Goal: Information Seeking & Learning: Learn about a topic

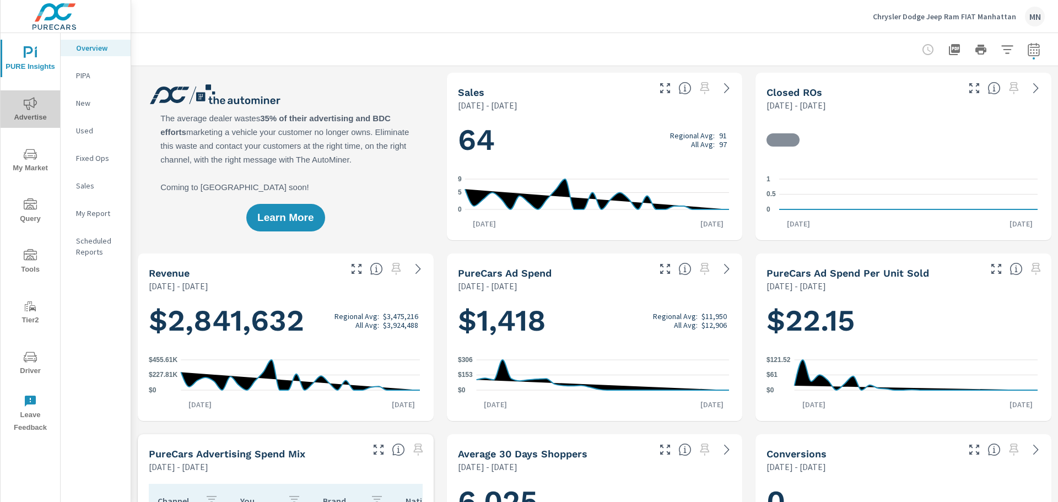
click at [36, 108] on icon "nav menu" at bounding box center [30, 103] width 13 height 13
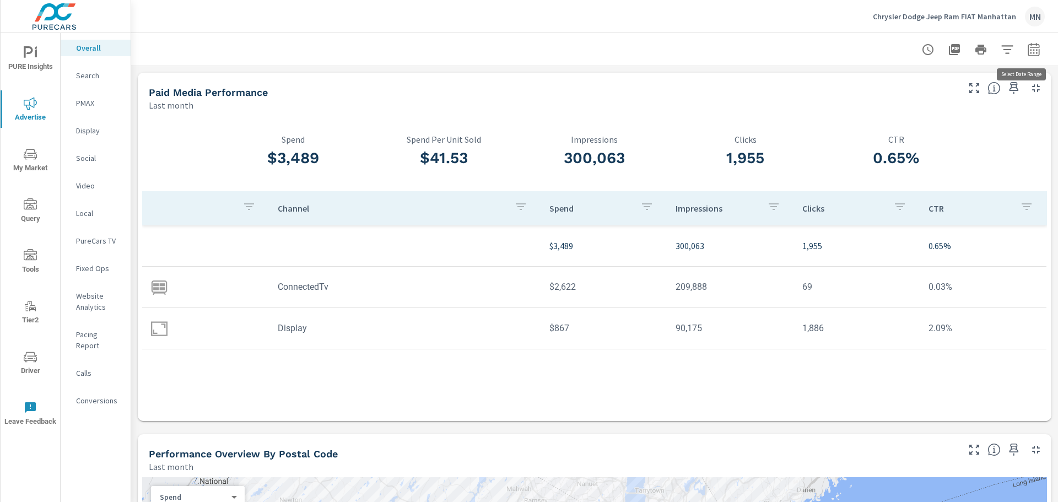
click at [1018, 39] on div at bounding box center [981, 50] width 128 height 22
click at [1030, 50] on icon "button" at bounding box center [1033, 51] width 7 height 4
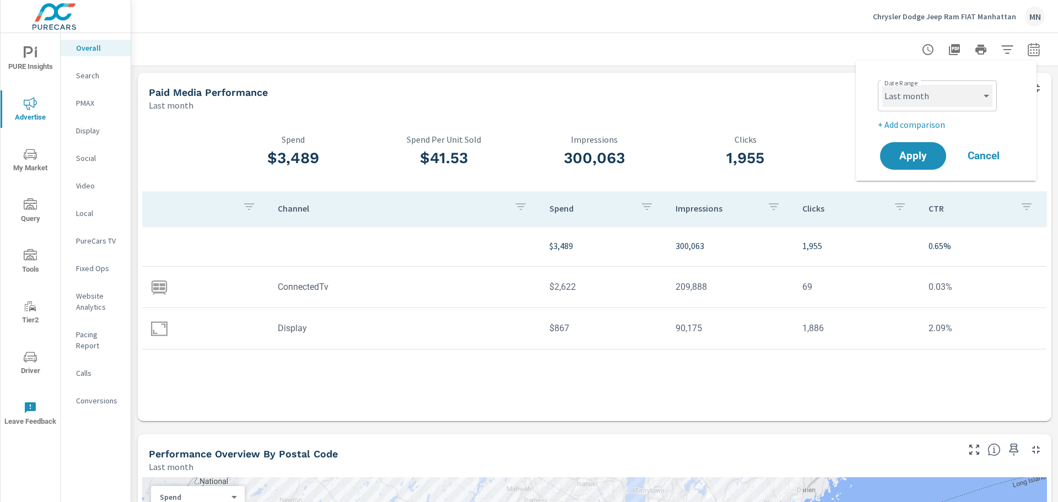
click at [932, 101] on select "Custom [DATE] Last week Last 7 days Last 14 days Last 30 days Last 45 days Last…" at bounding box center [937, 96] width 110 height 22
click at [882, 85] on select "Custom [DATE] Last week Last 7 days Last 14 days Last 30 days Last 45 days Last…" at bounding box center [937, 96] width 110 height 22
select select "custom"
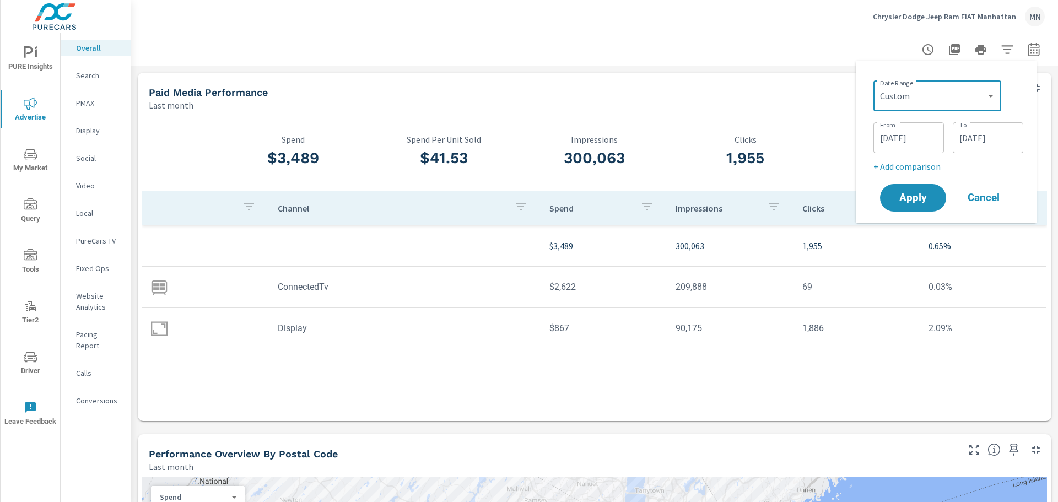
click at [894, 136] on input "[DATE]" at bounding box center [909, 138] width 62 height 22
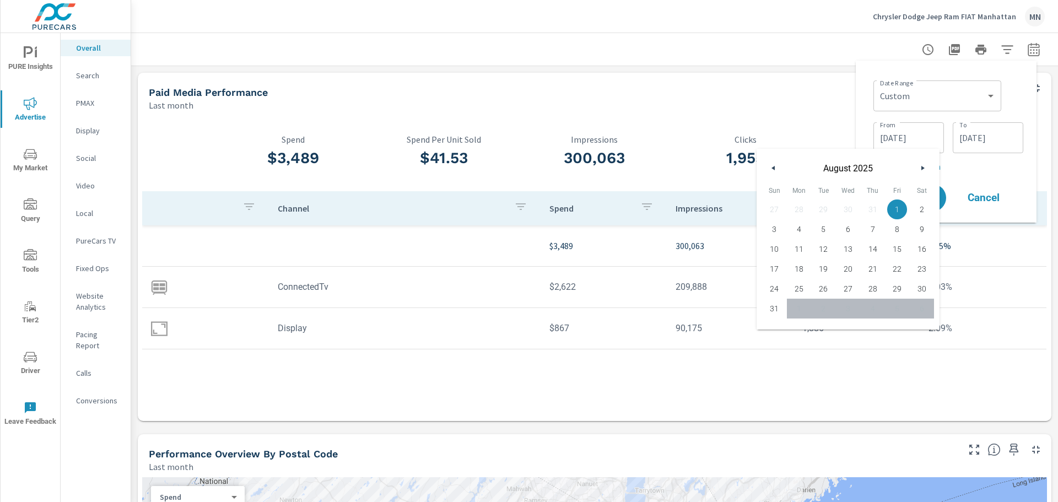
click at [774, 169] on icon "button" at bounding box center [772, 168] width 6 height 4
click at [826, 208] on span "1" at bounding box center [823, 209] width 25 height 14
type input "[DATE]"
click at [983, 170] on p "+ Add comparison" at bounding box center [948, 166] width 150 height 13
select select "Previous period"
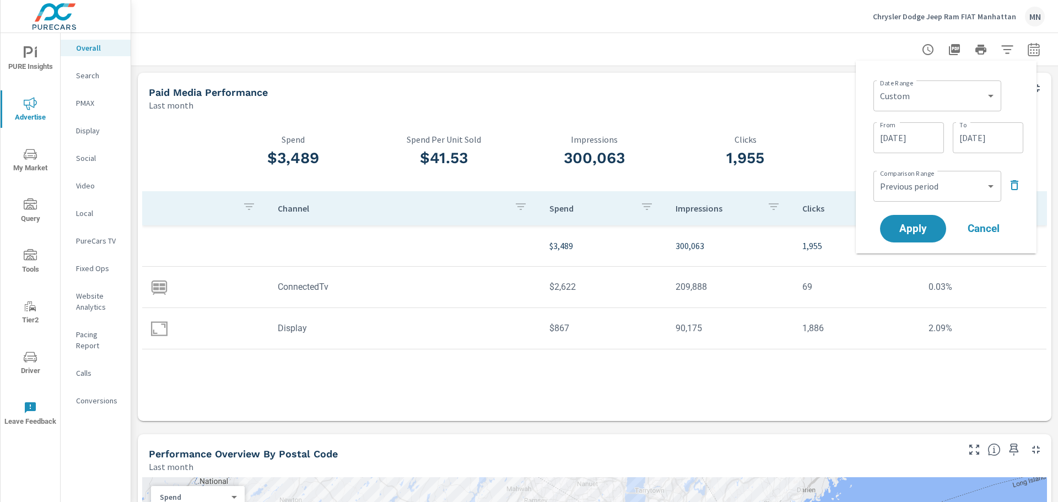
click at [1015, 186] on icon "button" at bounding box center [1014, 185] width 13 height 13
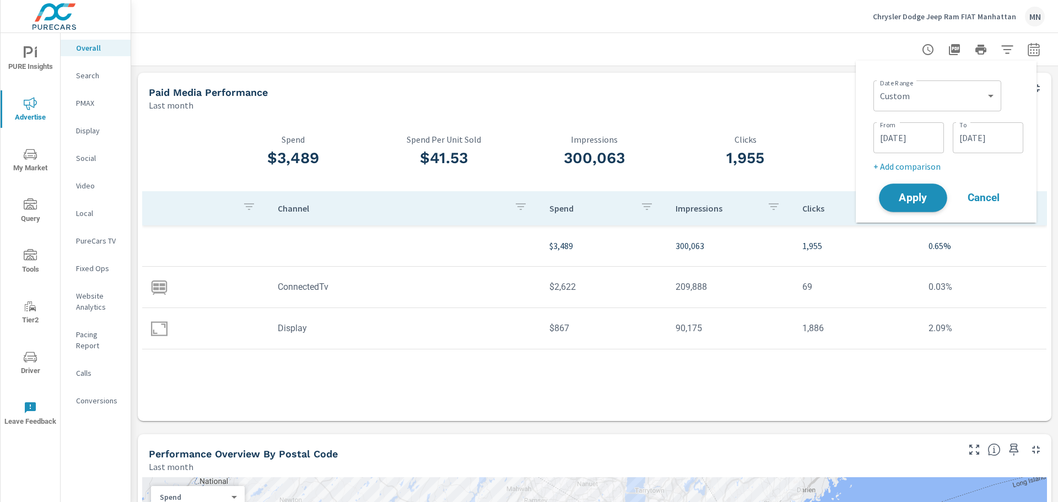
click at [917, 201] on span "Apply" at bounding box center [912, 198] width 45 height 10
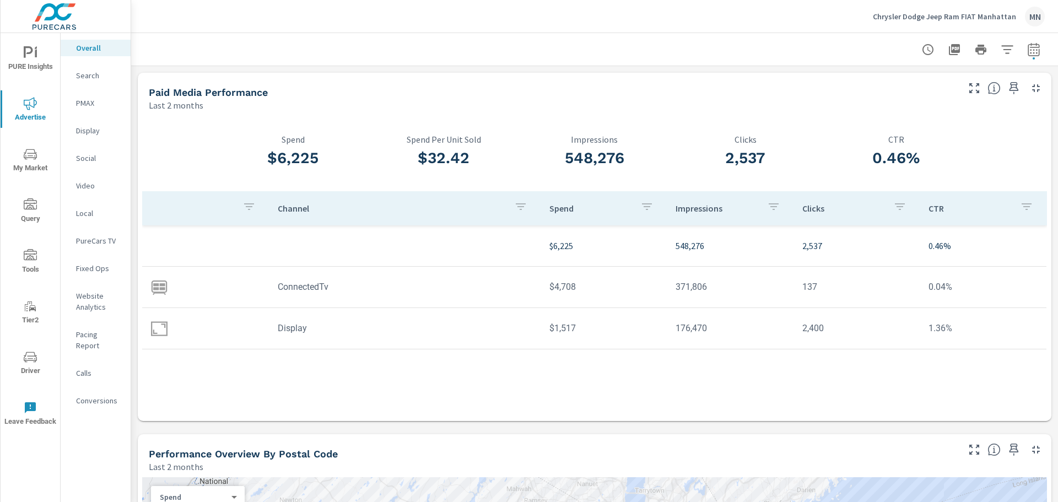
click at [87, 77] on p "Search" at bounding box center [99, 75] width 46 height 11
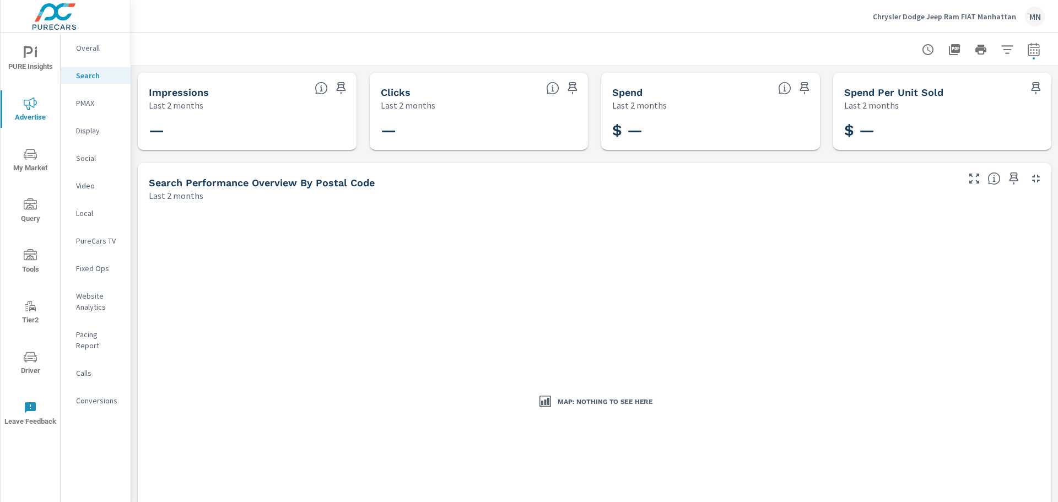
click at [93, 102] on p "PMAX" at bounding box center [99, 103] width 46 height 11
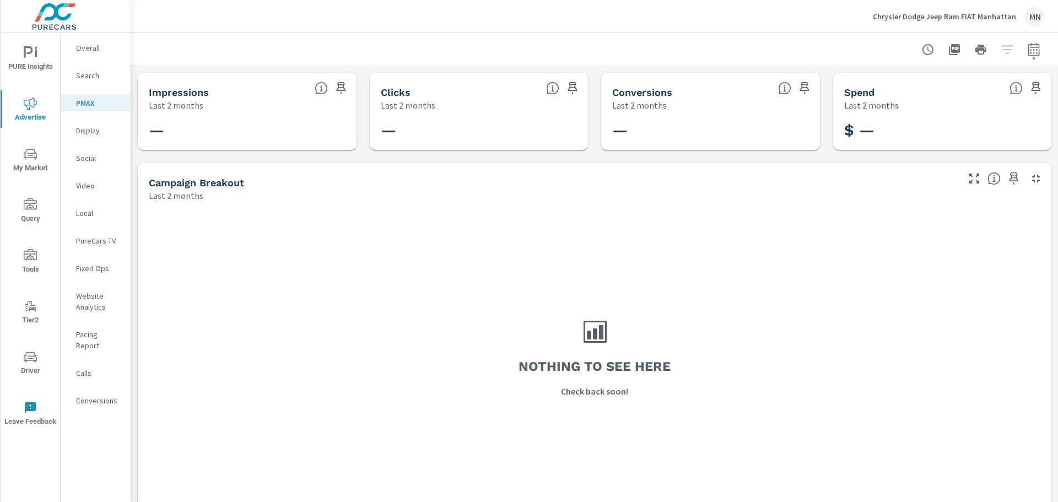
click at [87, 134] on p "Display" at bounding box center [99, 130] width 46 height 11
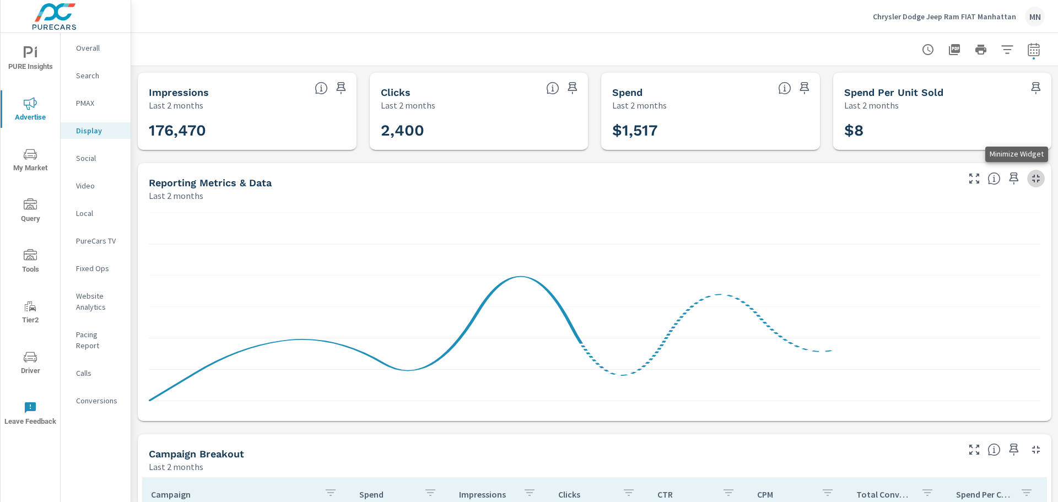
click at [1031, 178] on icon "button" at bounding box center [1035, 178] width 13 height 13
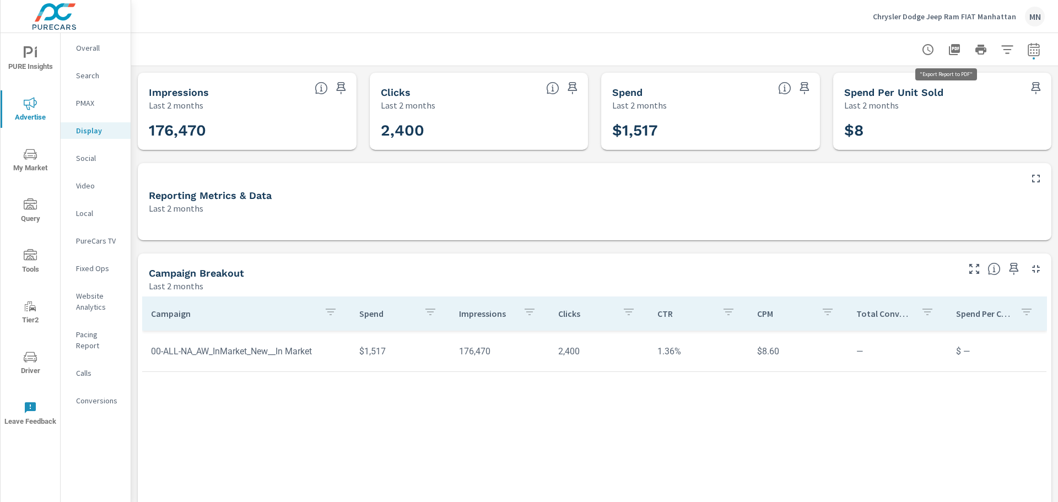
click at [949, 45] on icon "button" at bounding box center [954, 49] width 11 height 11
click at [95, 155] on p "Social" at bounding box center [99, 158] width 46 height 11
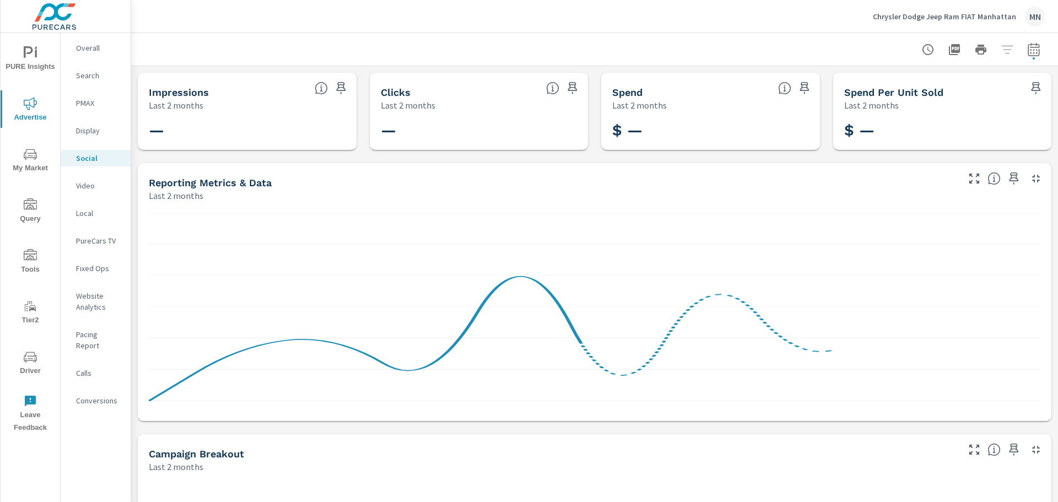
click at [85, 184] on p "Video" at bounding box center [99, 185] width 46 height 11
click at [84, 213] on p "Local" at bounding box center [99, 213] width 46 height 11
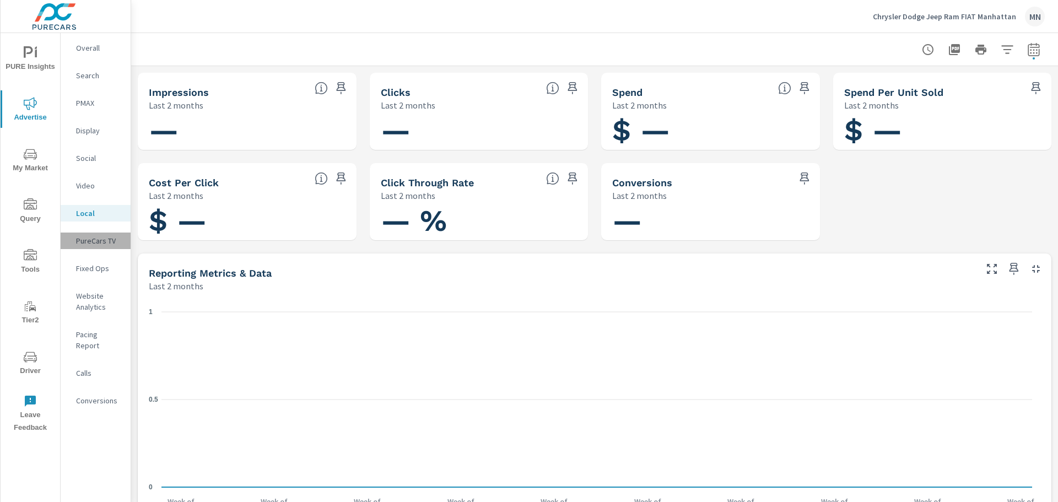
click at [91, 238] on p "PureCars TV" at bounding box center [99, 240] width 46 height 11
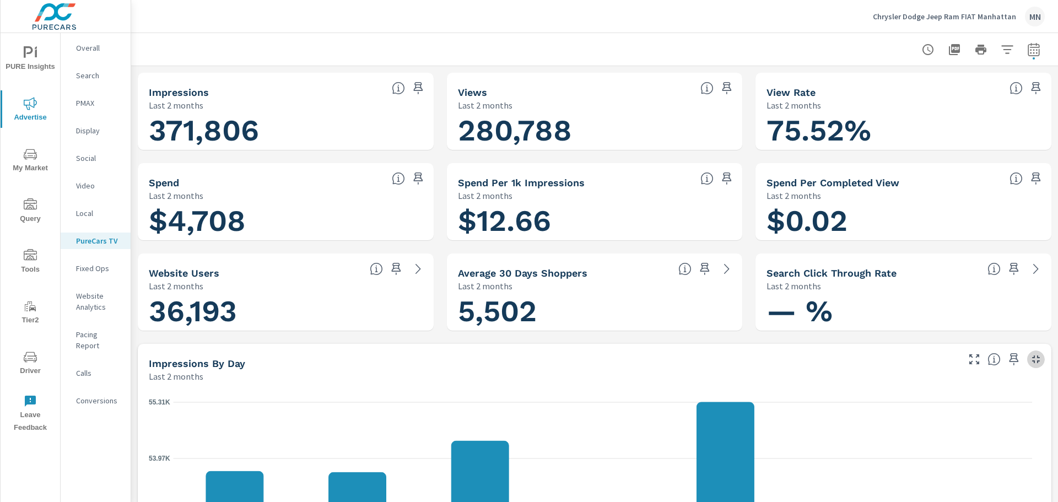
click at [1032, 357] on icon "button" at bounding box center [1036, 359] width 8 height 8
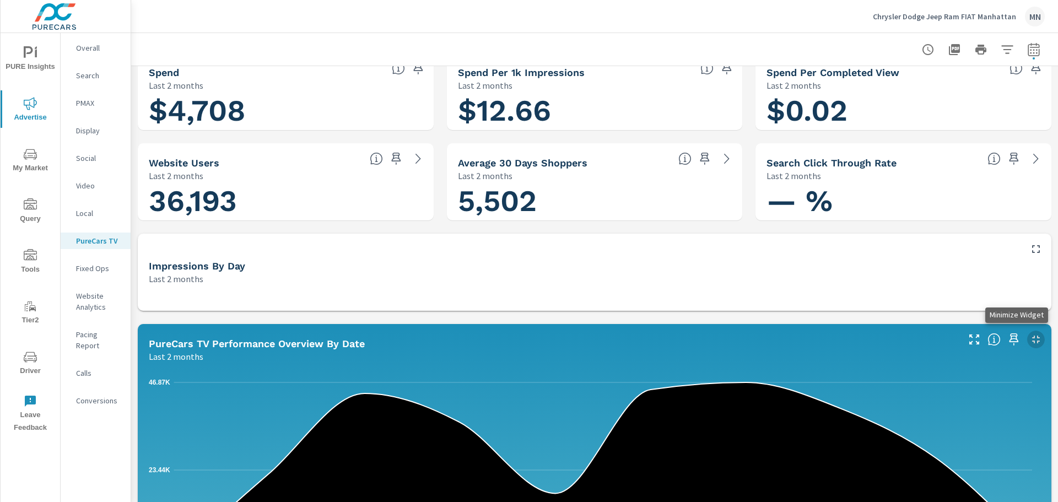
click at [1029, 338] on icon "button" at bounding box center [1035, 339] width 13 height 13
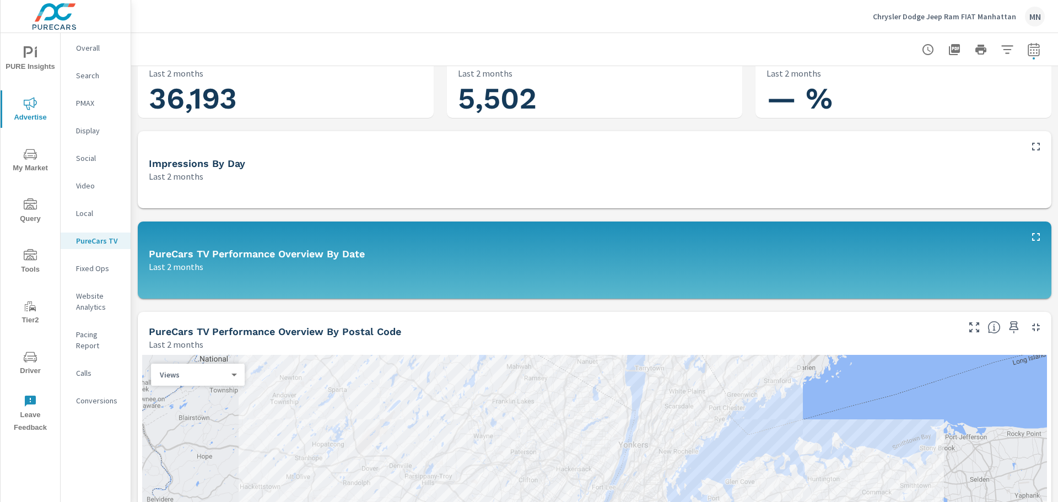
scroll to position [220, 0]
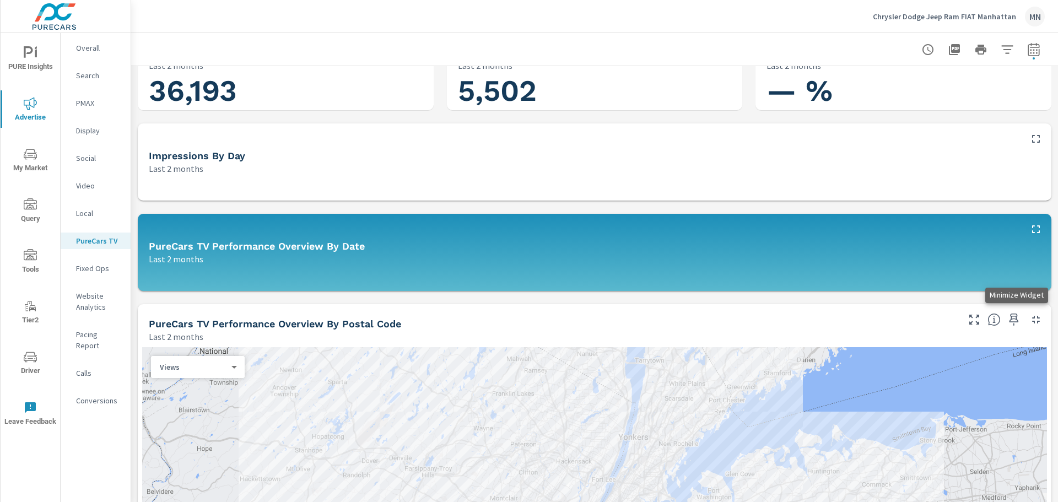
click at [1032, 321] on icon "button" at bounding box center [1036, 320] width 8 height 8
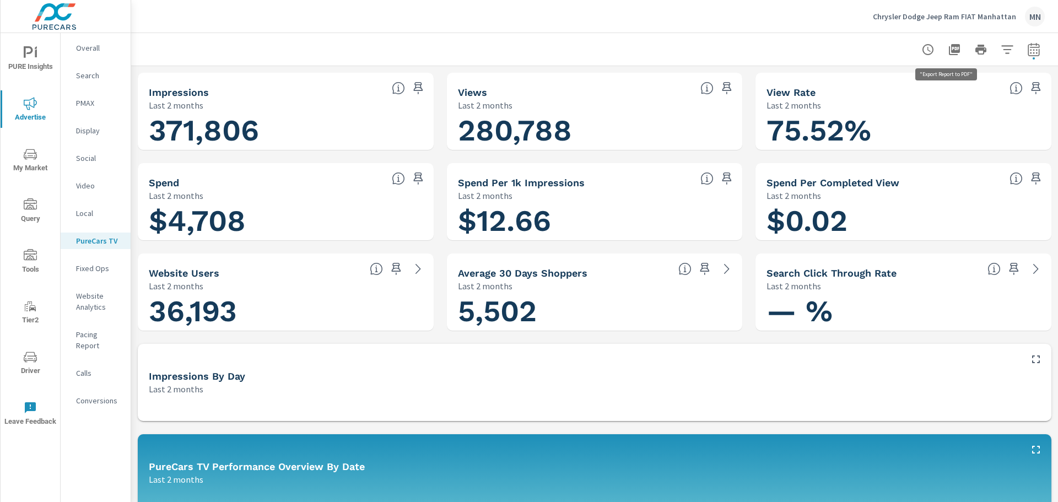
click at [949, 49] on icon "button" at bounding box center [954, 49] width 13 height 13
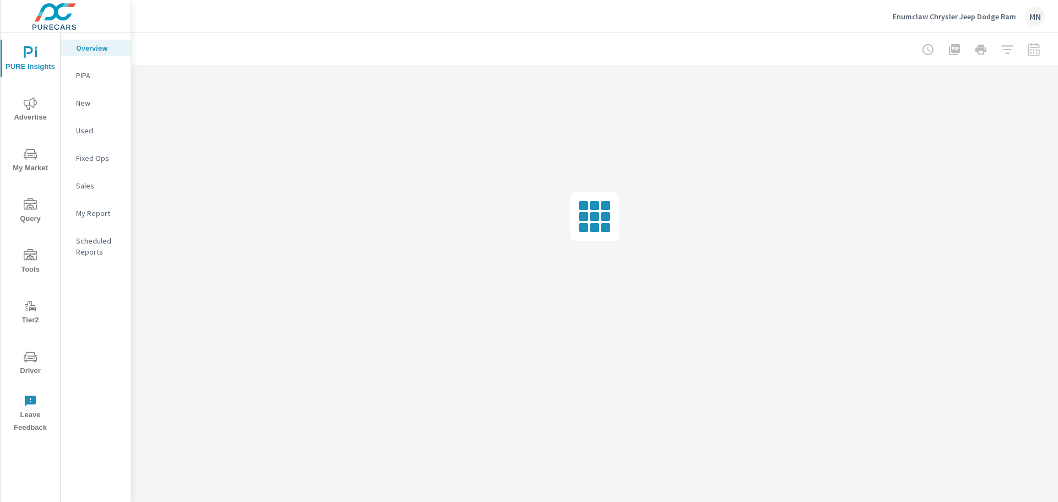
click at [31, 110] on icon "nav menu" at bounding box center [30, 103] width 13 height 13
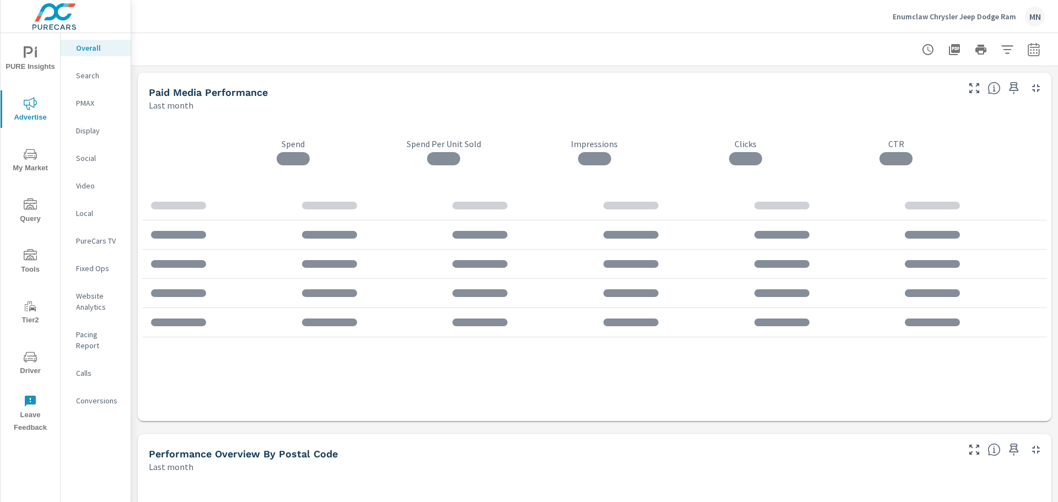
click at [1027, 49] on icon "button" at bounding box center [1033, 49] width 13 height 13
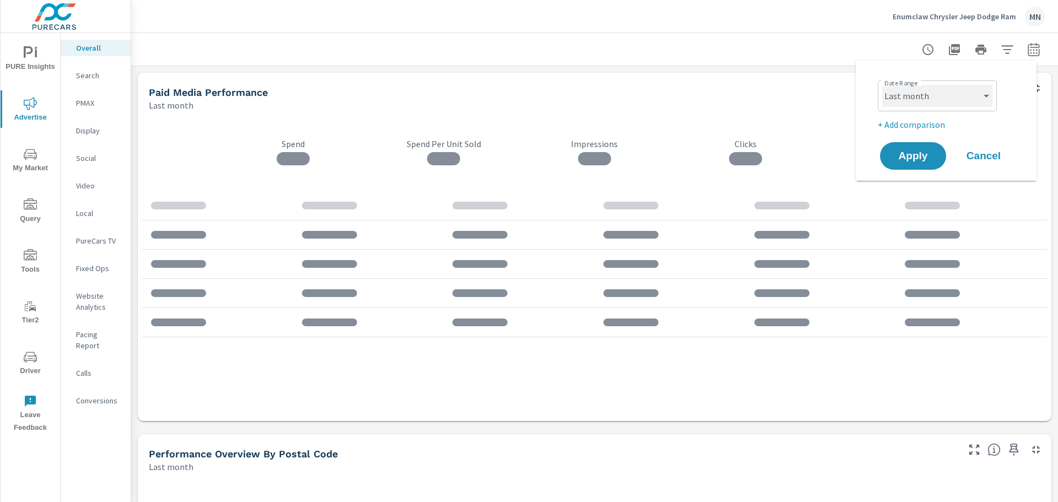
click at [959, 93] on select "Custom Yesterday Last week Last 7 days Last 14 days Last 30 days Last 45 days L…" at bounding box center [937, 96] width 110 height 22
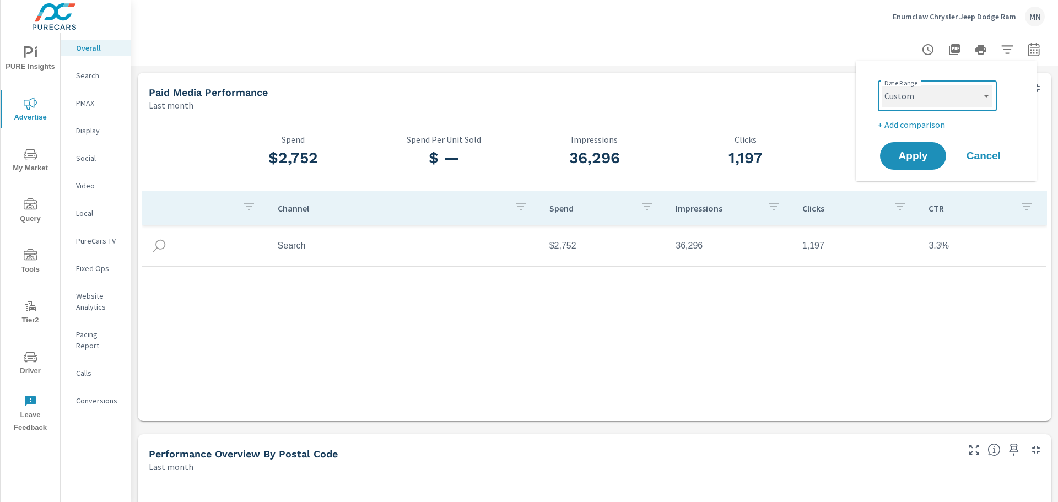
click at [882, 85] on select "Custom Yesterday Last week Last 7 days Last 14 days Last 30 days Last 45 days L…" at bounding box center [937, 96] width 110 height 22
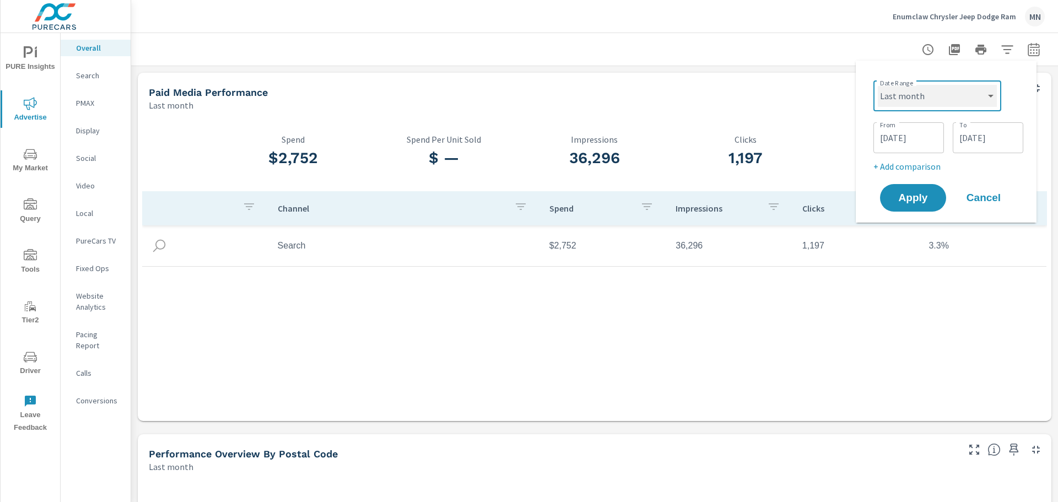
select select "custom"
click at [913, 140] on input "[DATE]" at bounding box center [909, 138] width 62 height 22
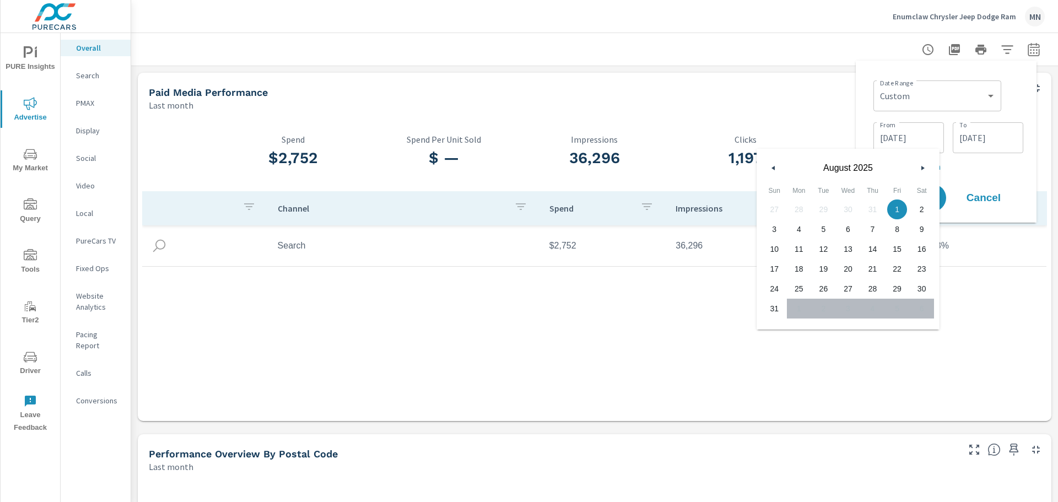
click at [770, 167] on icon "button" at bounding box center [772, 168] width 6 height 4
click at [822, 210] on span "1" at bounding box center [823, 209] width 25 height 14
type input "[DATE]"
click at [866, 93] on div "Date Range Custom [DATE] Last week Last 7 days Last 14 days Last 30 days Last 4…" at bounding box center [945, 141] width 163 height 144
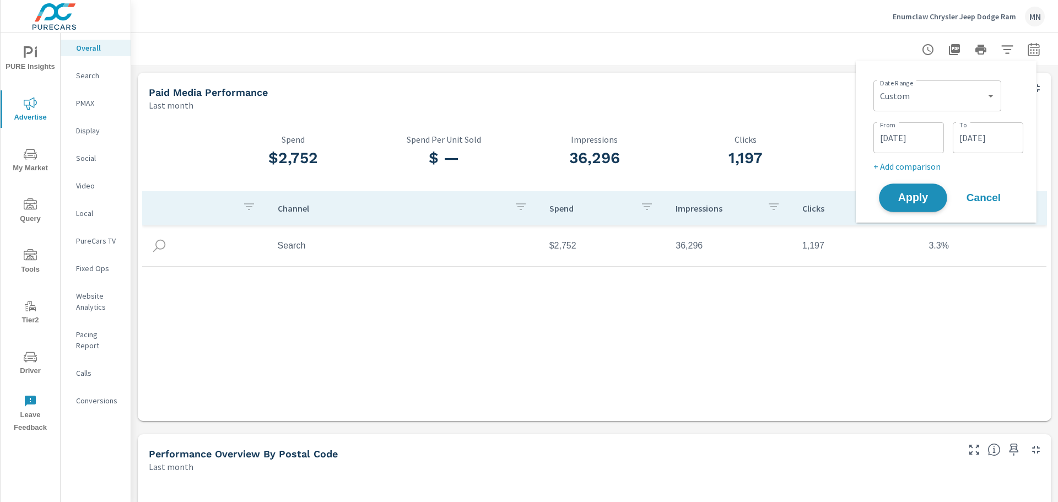
click at [911, 202] on span "Apply" at bounding box center [912, 198] width 45 height 10
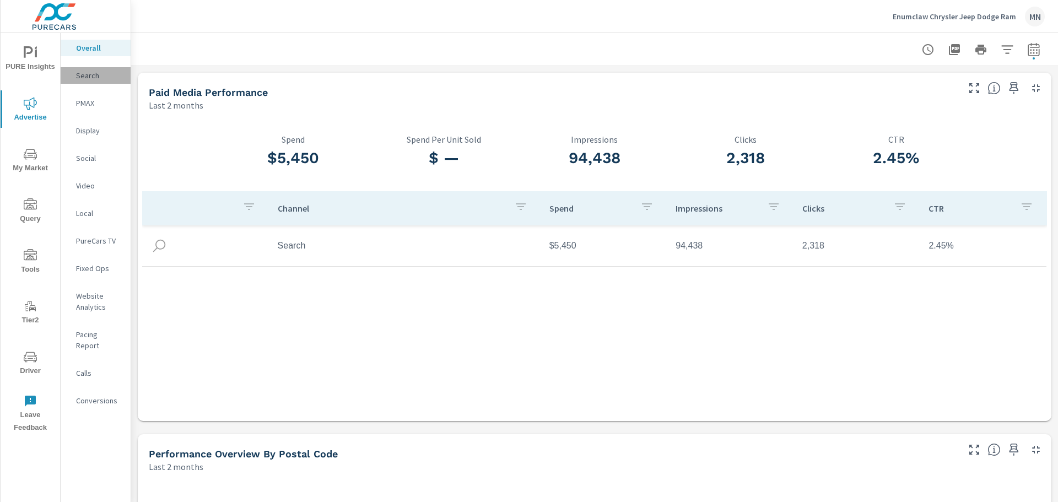
click at [85, 80] on p "Search" at bounding box center [99, 75] width 46 height 11
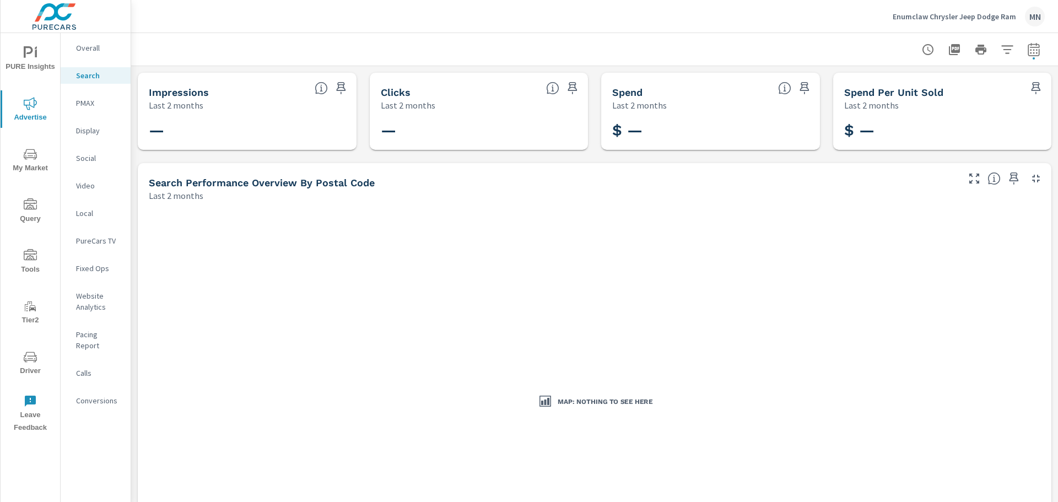
click at [78, 136] on div "Display" at bounding box center [96, 130] width 70 height 17
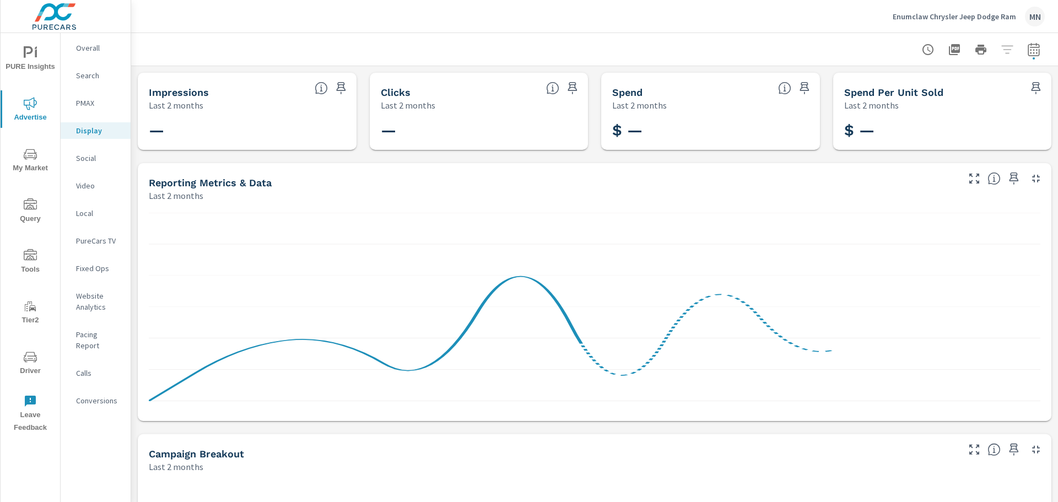
click at [79, 158] on p "Social" at bounding box center [99, 158] width 46 height 11
click at [85, 183] on p "Video" at bounding box center [99, 185] width 46 height 11
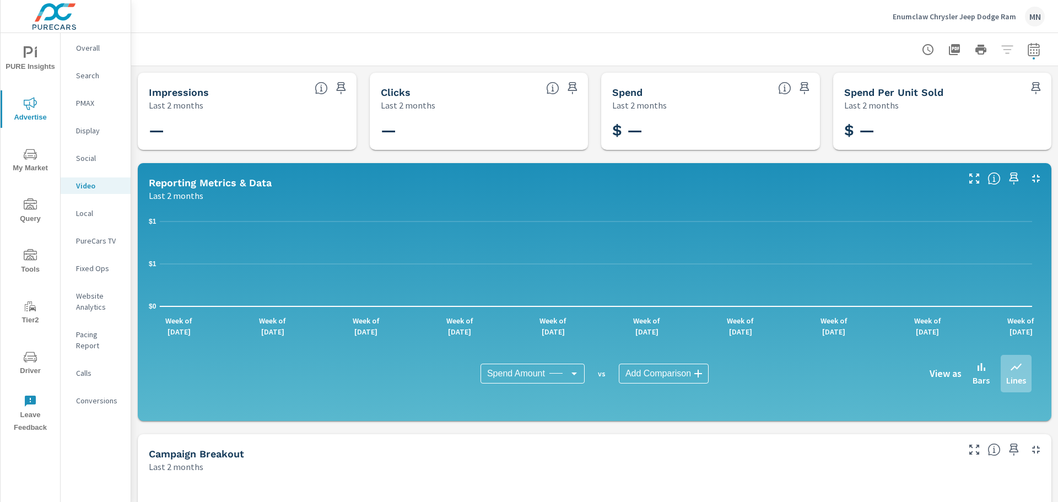
click at [87, 210] on p "Local" at bounding box center [99, 213] width 46 height 11
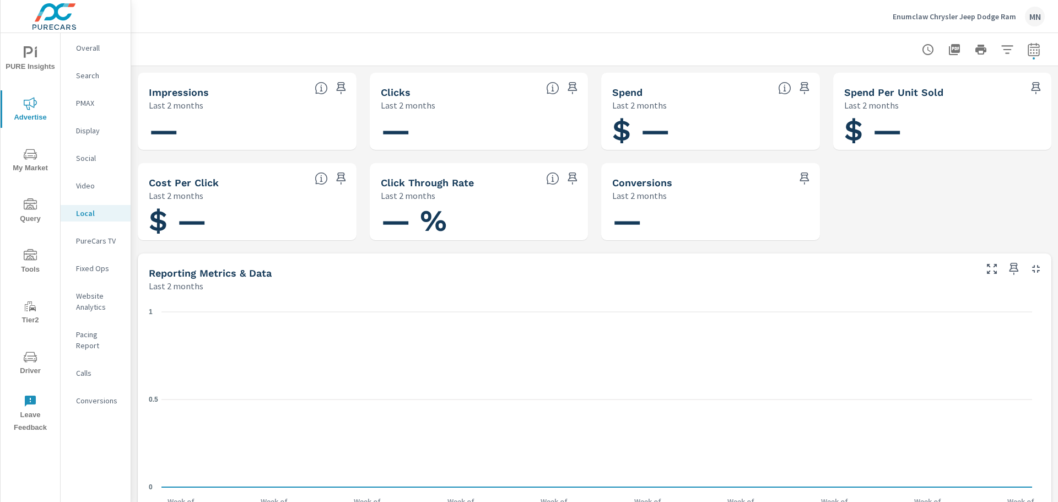
click at [88, 240] on p "PureCars TV" at bounding box center [99, 240] width 46 height 11
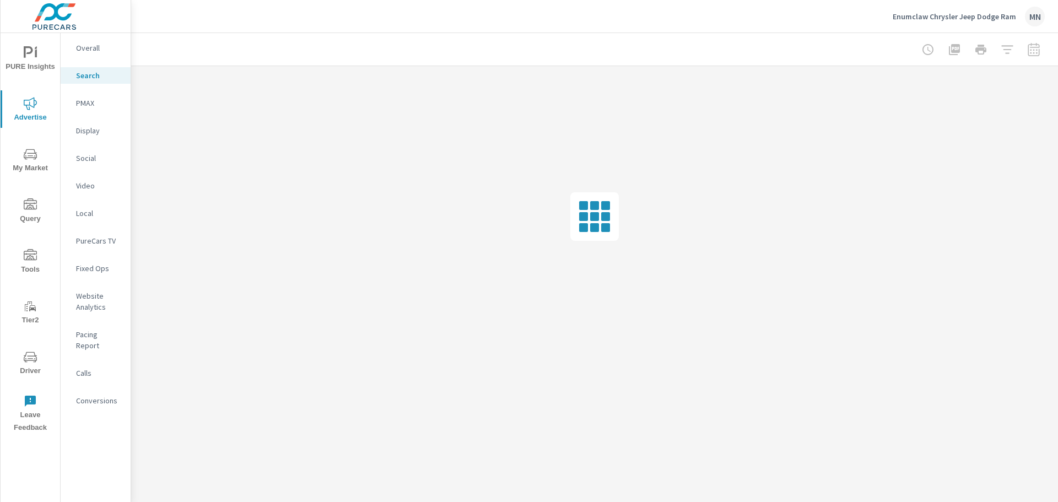
click at [89, 104] on p "PMAX" at bounding box center [99, 103] width 46 height 11
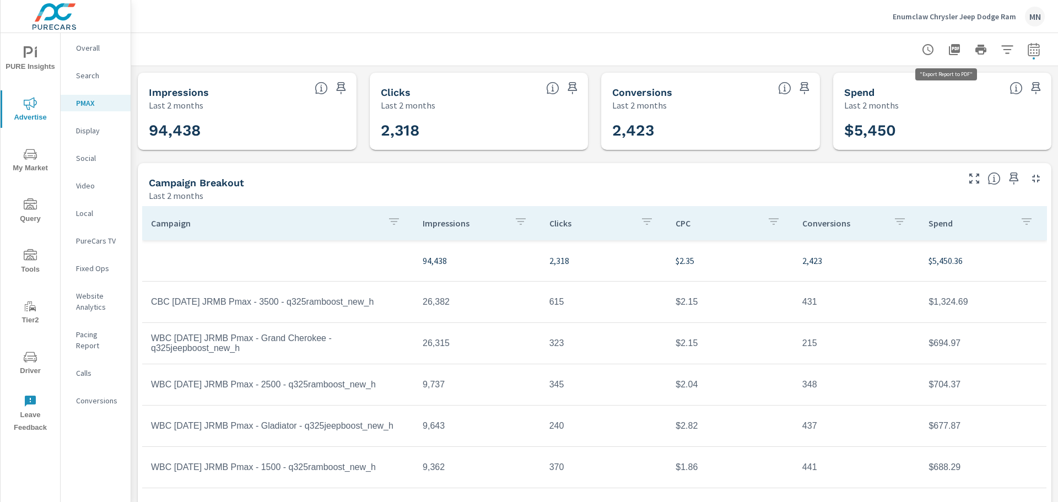
click at [948, 48] on icon "button" at bounding box center [954, 49] width 13 height 13
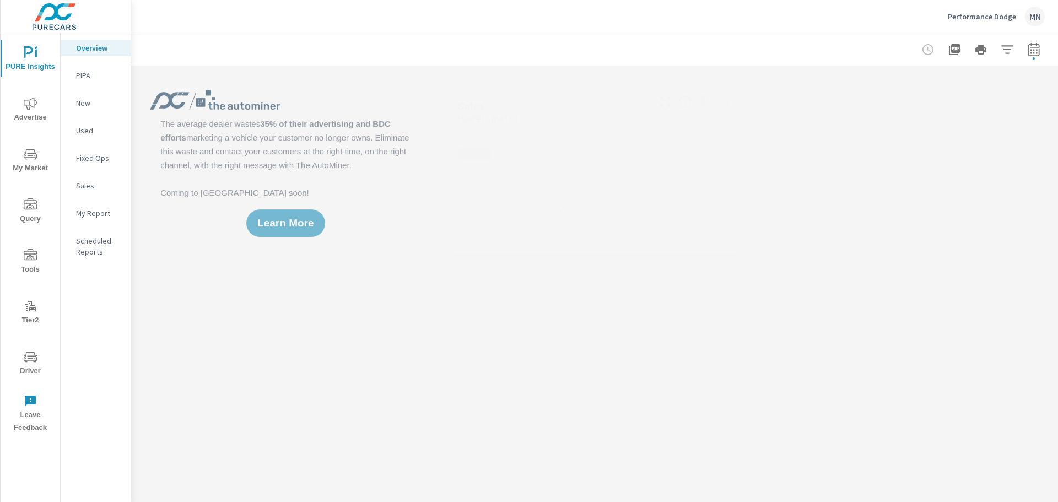
click at [27, 114] on span "Advertise" at bounding box center [30, 110] width 53 height 27
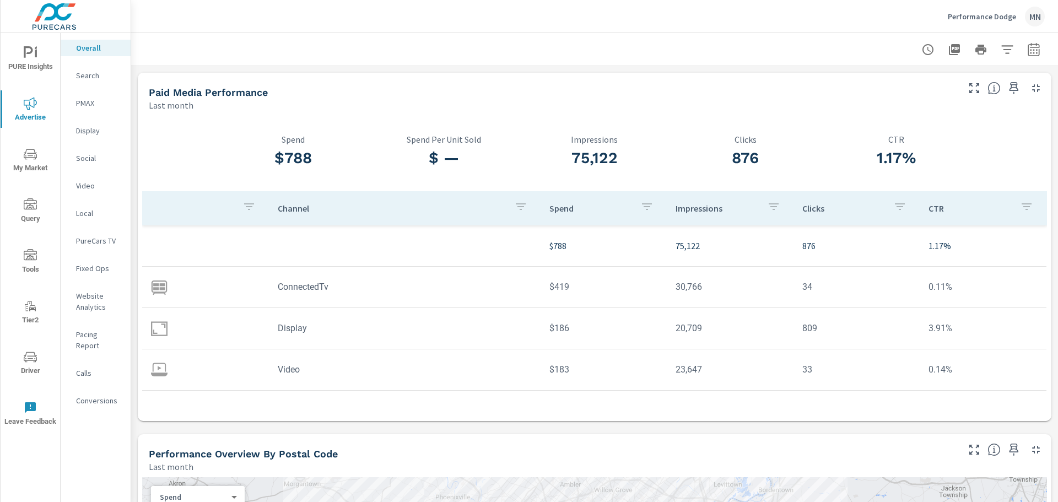
click at [1029, 445] on icon "button" at bounding box center [1035, 449] width 13 height 13
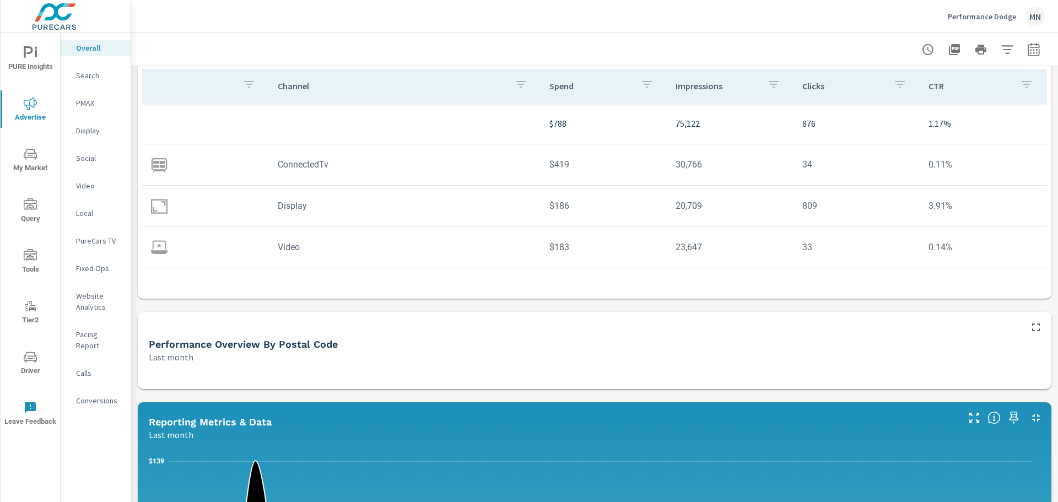
scroll to position [220, 0]
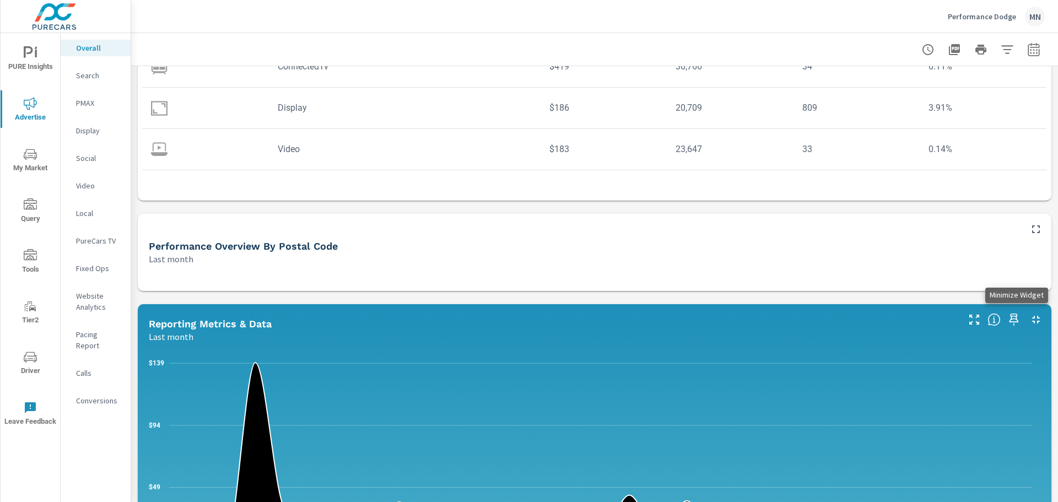
click at [1034, 315] on button "button" at bounding box center [1036, 320] width 18 height 18
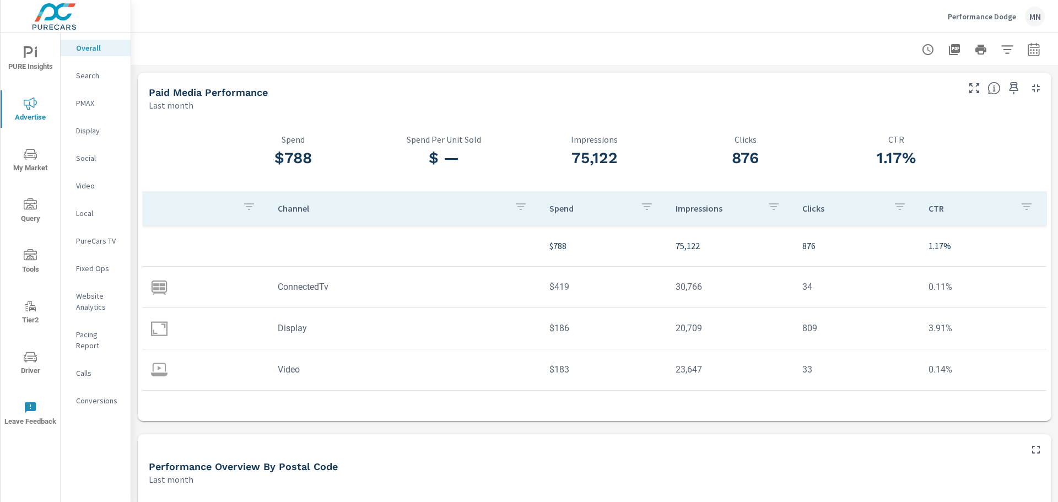
click at [1028, 47] on icon "button" at bounding box center [1034, 48] width 12 height 13
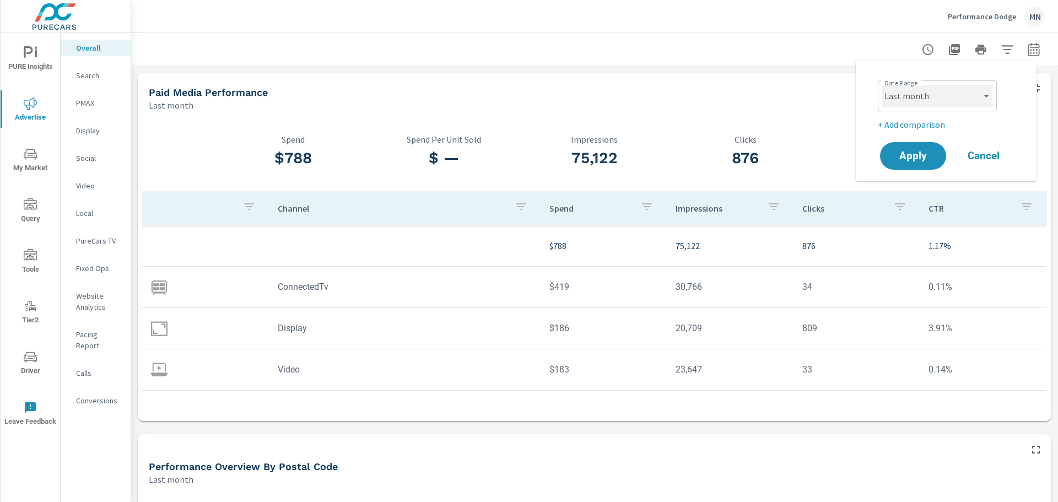
click at [972, 101] on select "Custom [DATE] Last week Last 7 days Last 14 days Last 30 days Last 45 days Last…" at bounding box center [937, 96] width 110 height 22
click at [882, 85] on select "Custom [DATE] Last week Last 7 days Last 14 days Last 30 days Last 45 days Last…" at bounding box center [937, 96] width 110 height 22
select select "custom"
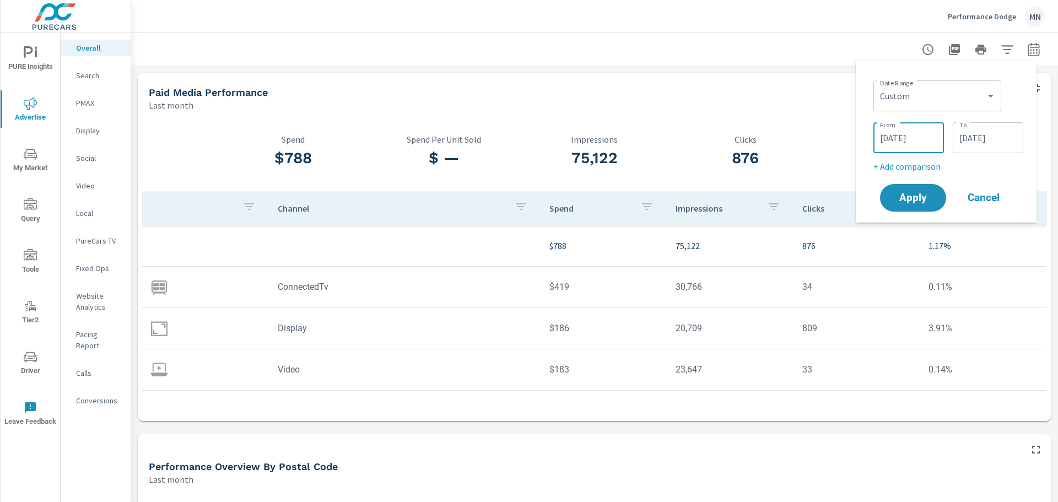
click at [907, 147] on input "[DATE]" at bounding box center [909, 138] width 62 height 22
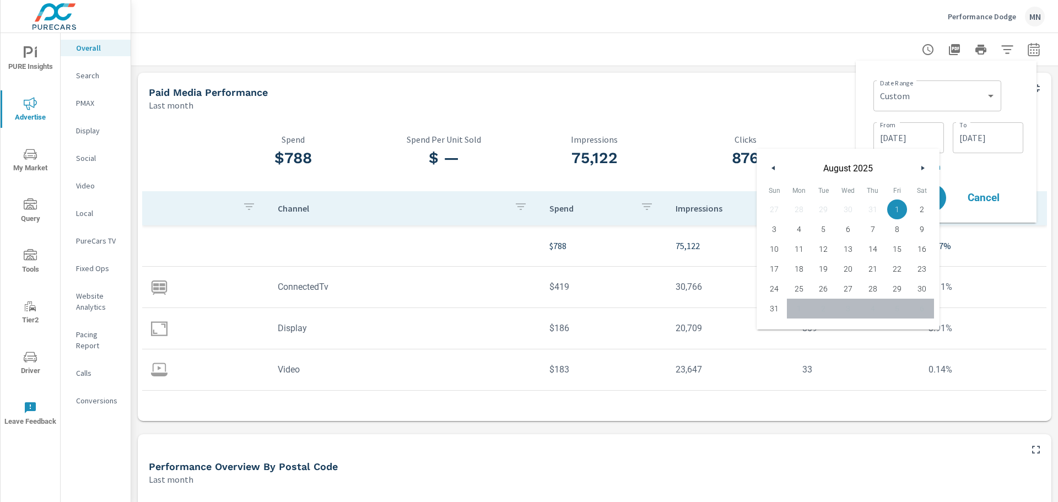
click at [775, 164] on button "button" at bounding box center [773, 167] width 13 height 13
click at [826, 215] on span "1" at bounding box center [823, 209] width 25 height 14
type input "07/01/2025"
click at [869, 93] on div "Date Range Custom Yesterday Last week Last 7 days Last 14 days Last 30 days Las…" at bounding box center [945, 141] width 163 height 144
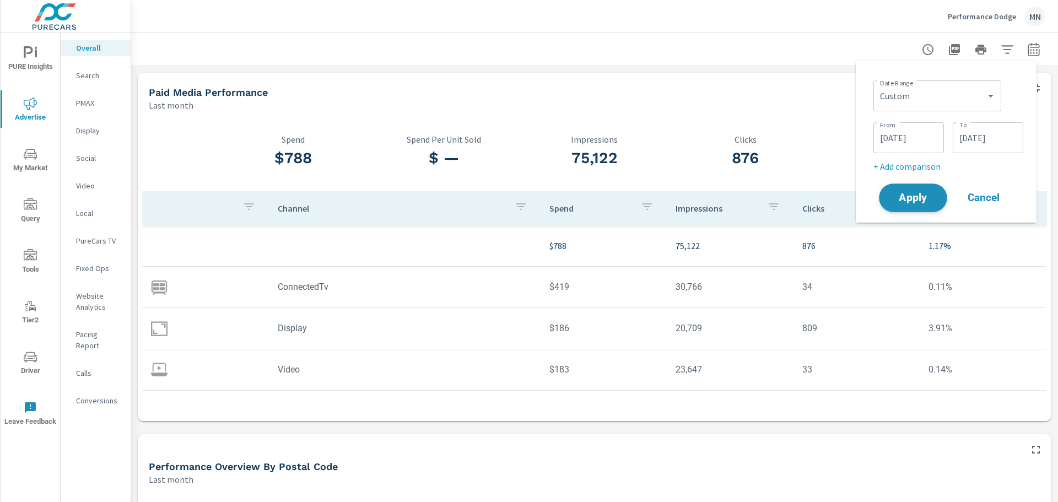
click at [916, 193] on span "Apply" at bounding box center [912, 198] width 45 height 10
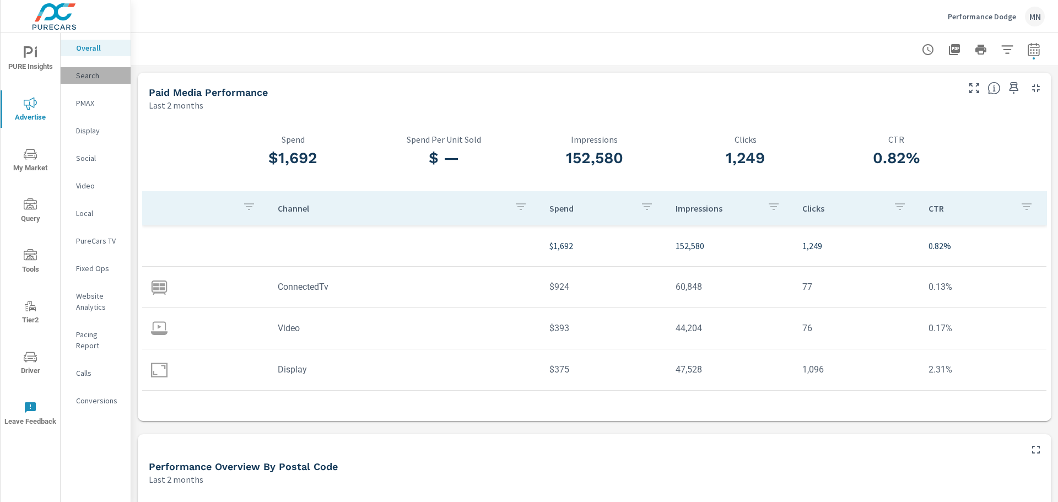
click at [90, 73] on p "Search" at bounding box center [99, 75] width 46 height 11
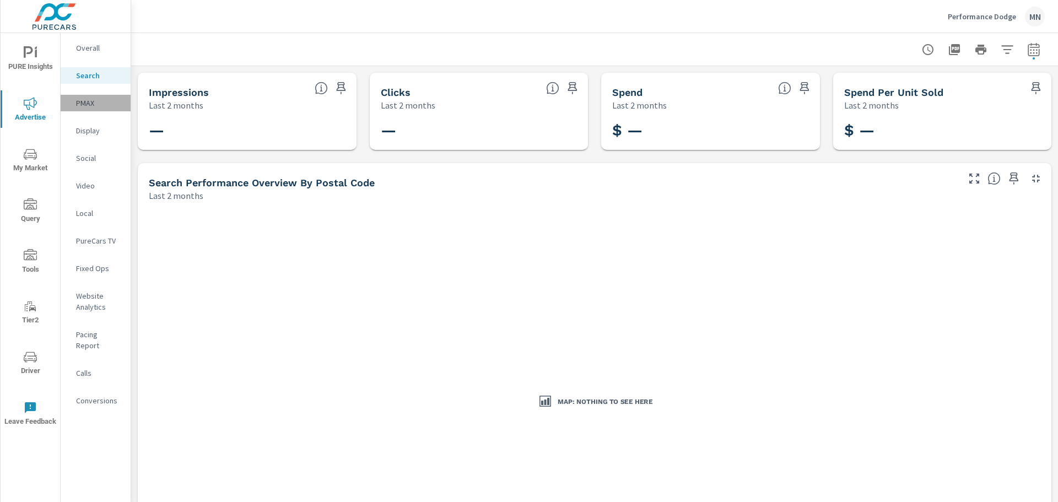
click at [101, 99] on p "PMAX" at bounding box center [99, 103] width 46 height 11
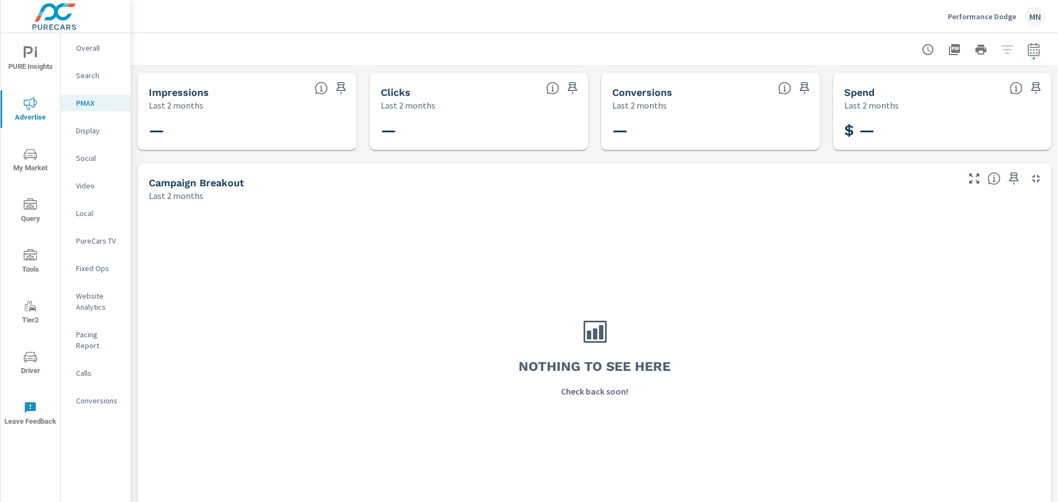
click at [90, 128] on p "Display" at bounding box center [99, 130] width 46 height 11
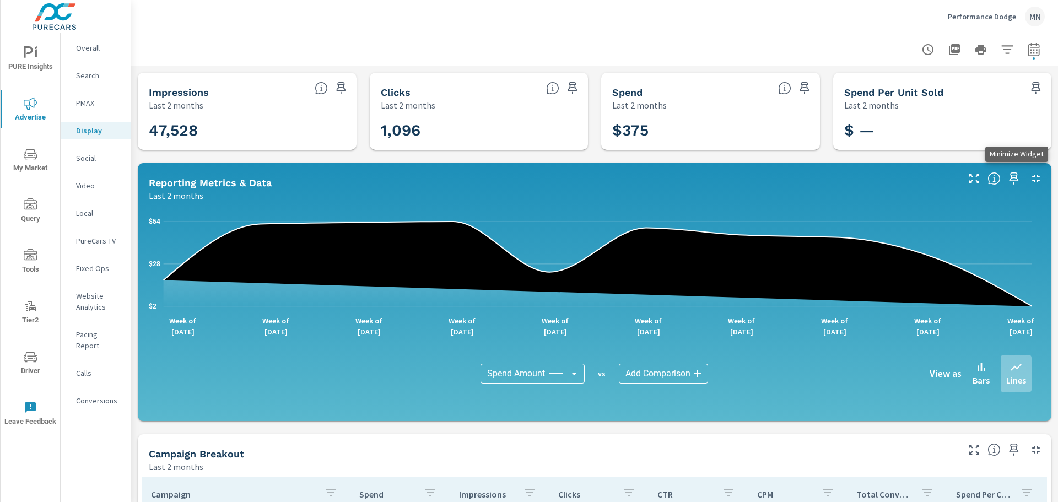
click at [1029, 179] on icon "button" at bounding box center [1035, 178] width 13 height 13
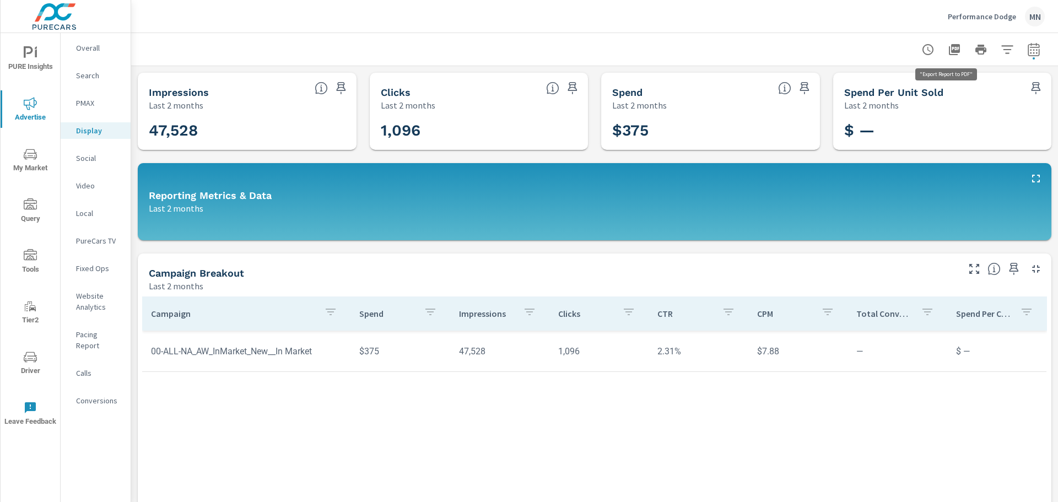
click at [943, 46] on button "button" at bounding box center [954, 50] width 22 height 22
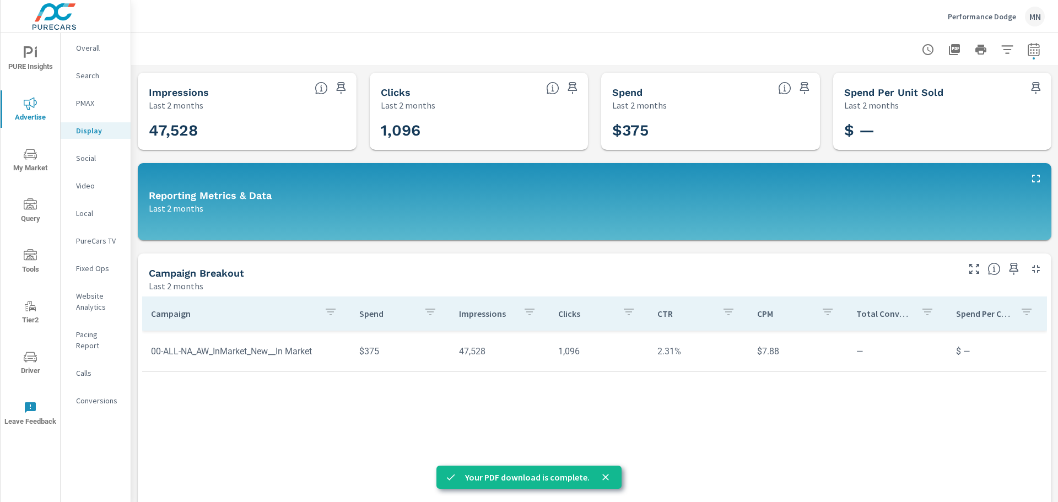
click at [83, 210] on p "Local" at bounding box center [99, 213] width 46 height 11
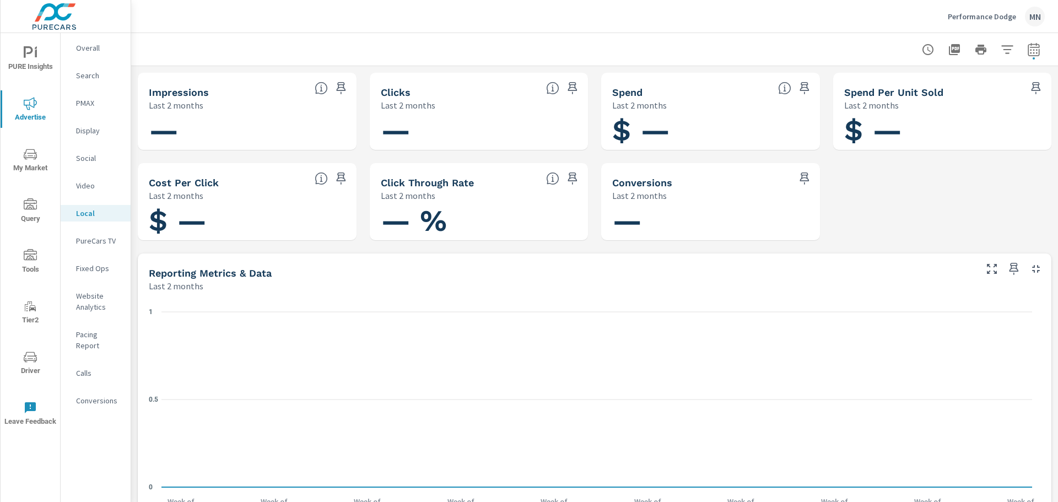
click at [93, 241] on p "PureCars TV" at bounding box center [99, 240] width 46 height 11
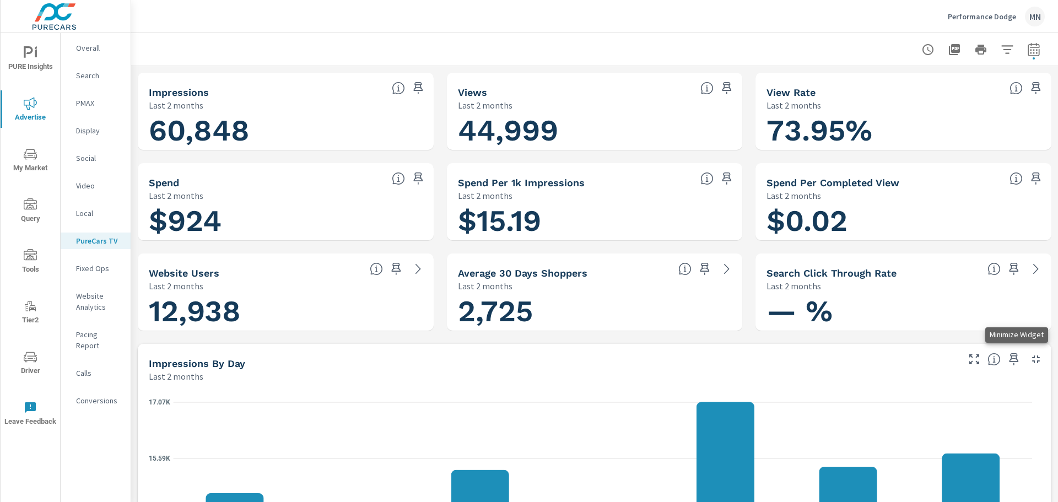
click at [1029, 353] on icon "button" at bounding box center [1035, 359] width 13 height 13
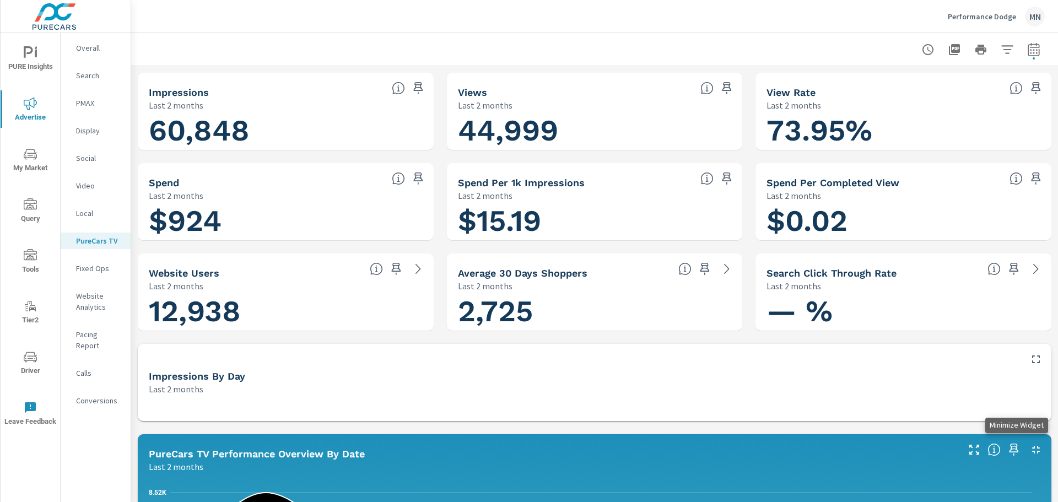
click at [1030, 452] on icon "button" at bounding box center [1035, 449] width 13 height 13
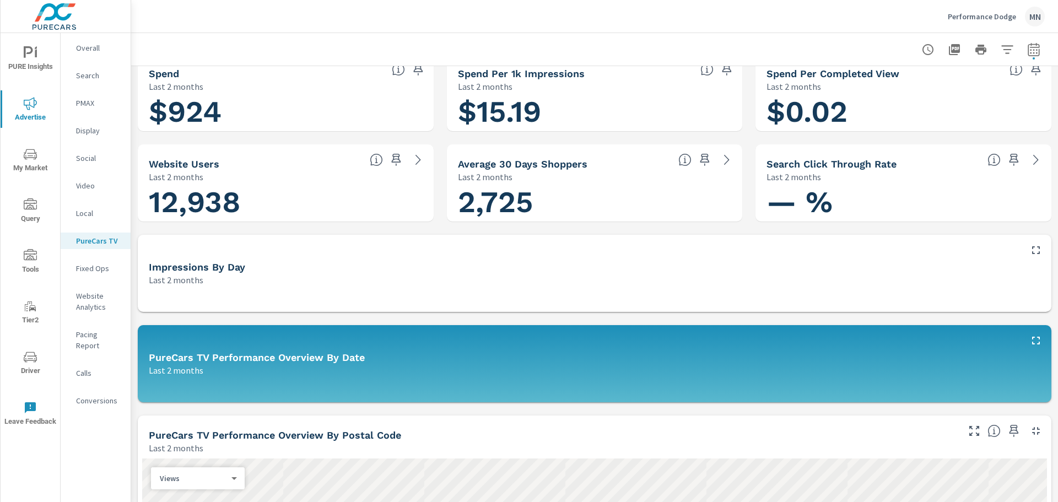
scroll to position [110, 0]
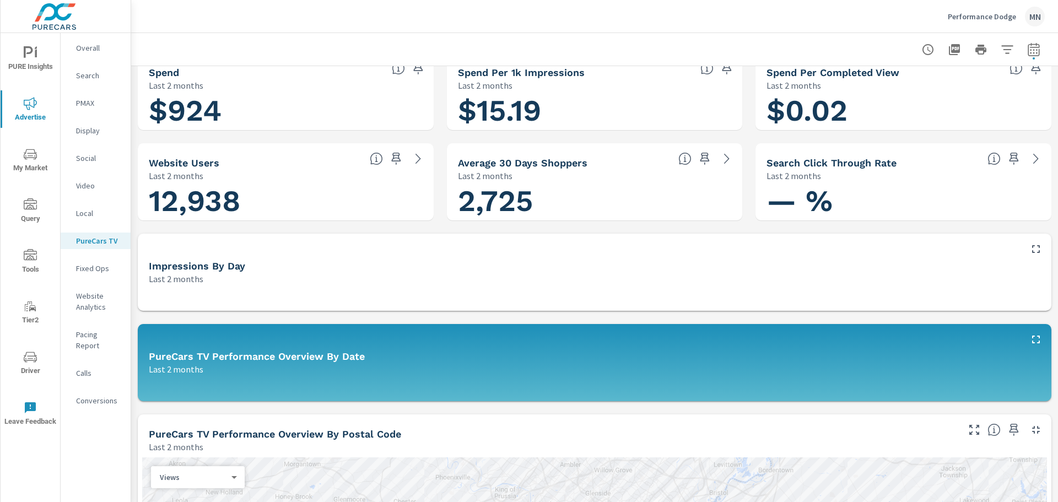
click at [1029, 430] on icon "button" at bounding box center [1035, 429] width 13 height 13
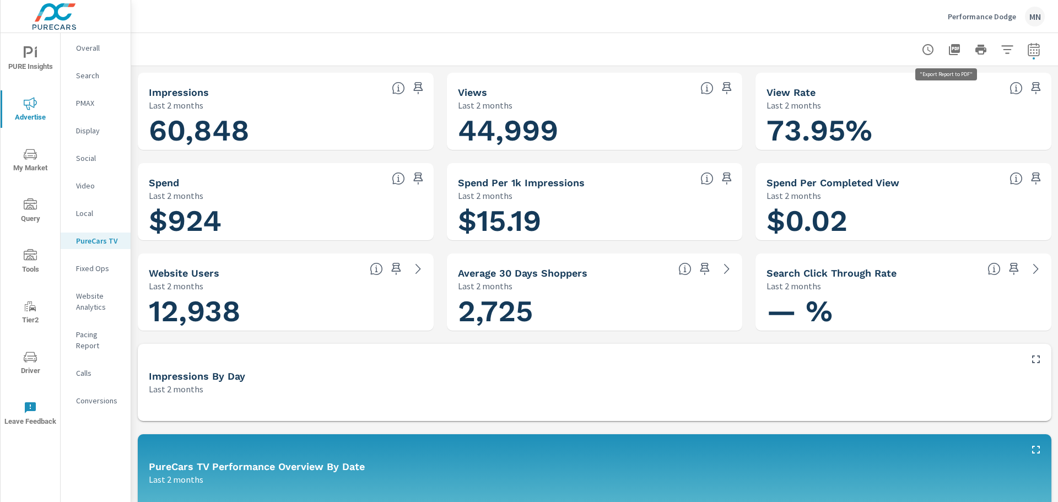
click at [949, 51] on icon "button" at bounding box center [954, 49] width 11 height 11
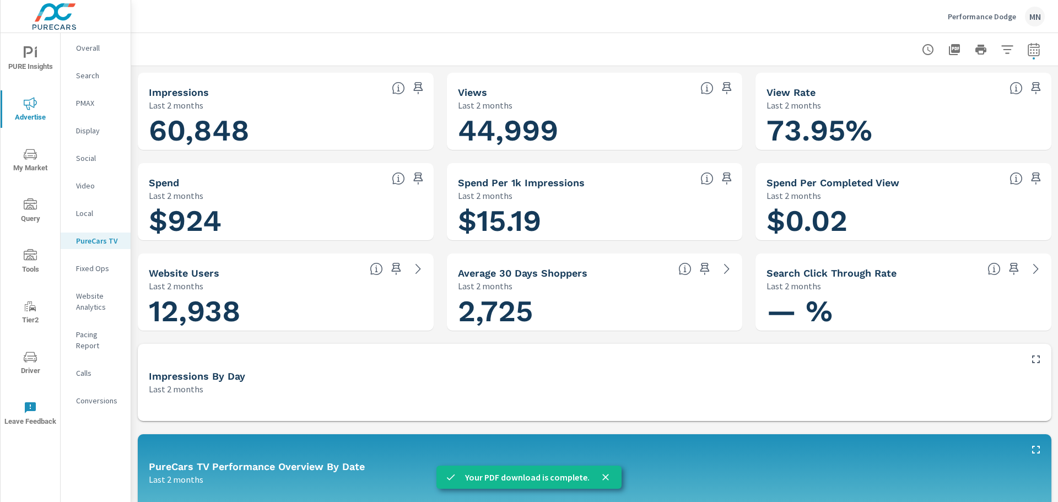
click at [581, 63] on div at bounding box center [594, 49] width 900 height 33
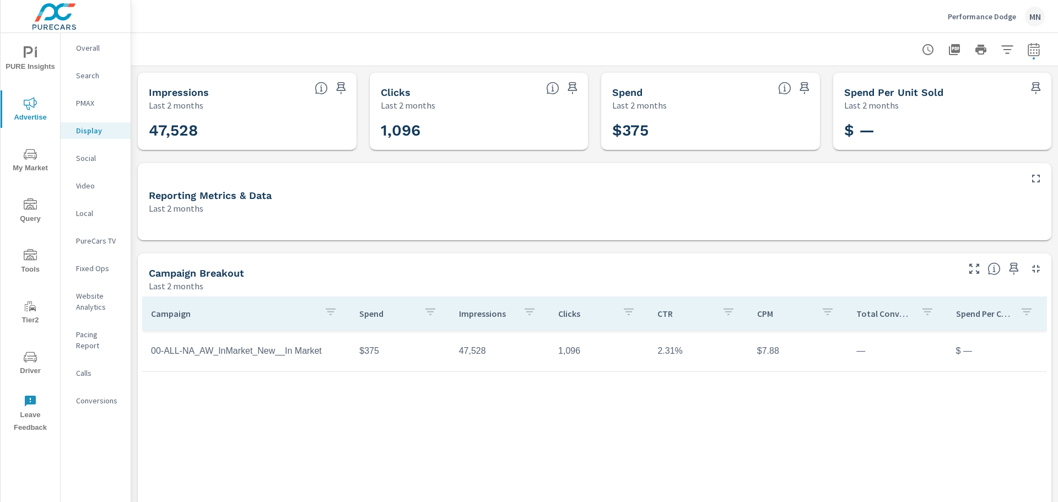
click at [82, 159] on p "Social" at bounding box center [99, 158] width 46 height 11
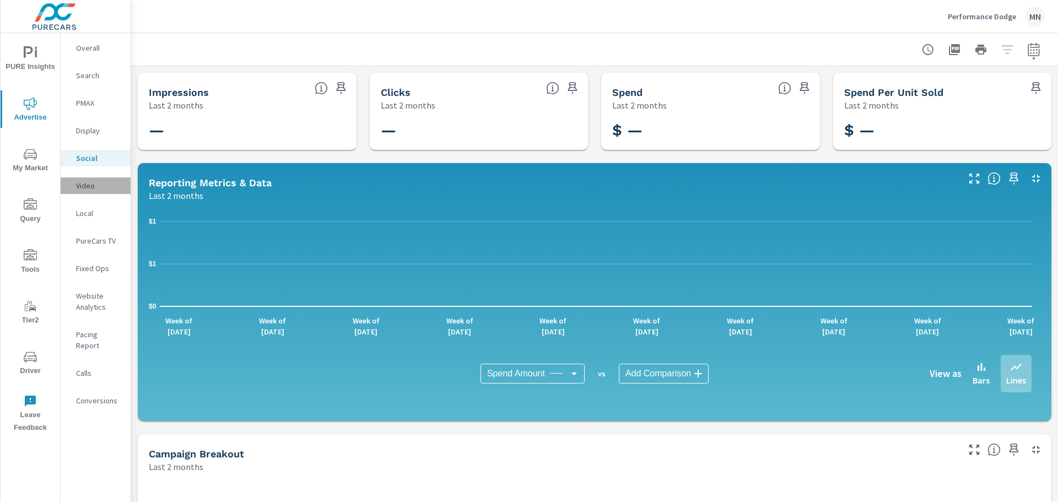
click at [98, 183] on p "Video" at bounding box center [99, 185] width 46 height 11
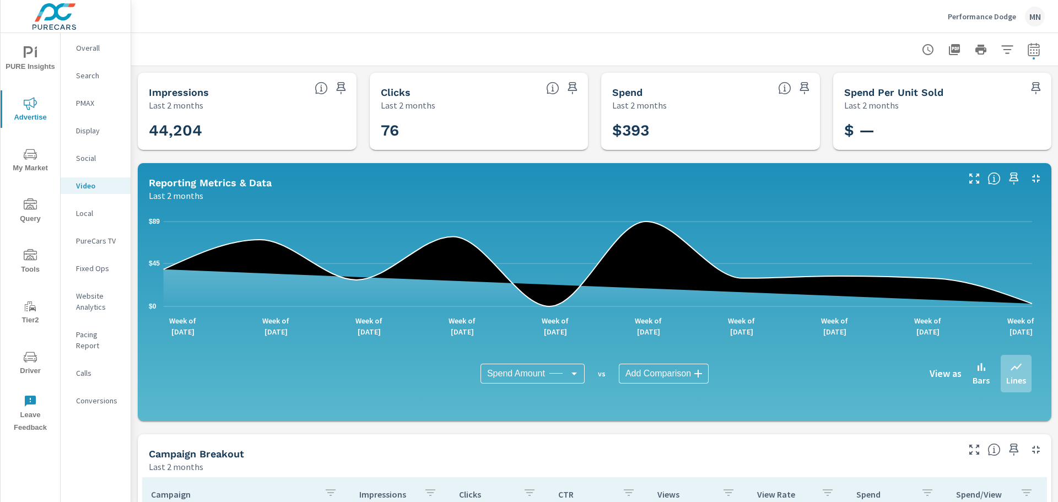
click at [1029, 176] on icon "button" at bounding box center [1035, 178] width 13 height 13
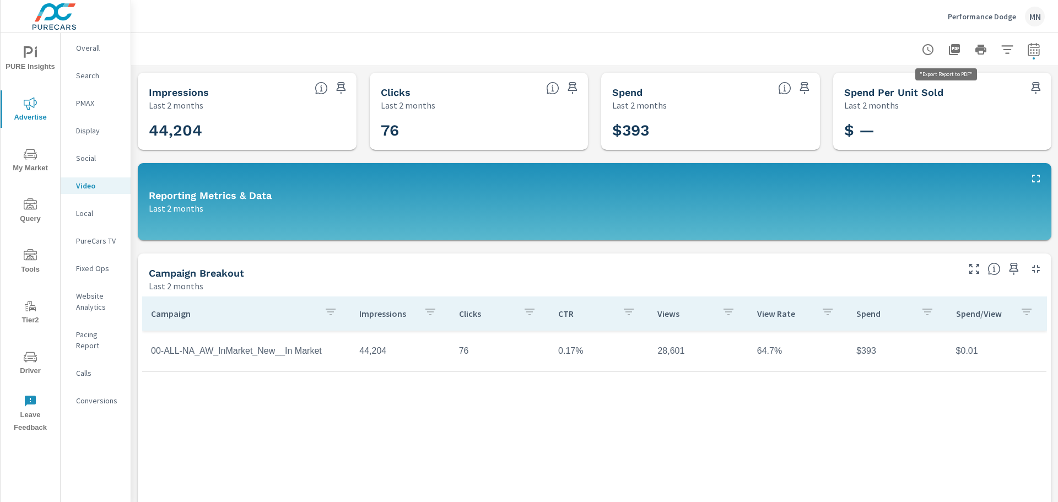
click at [949, 47] on icon "button" at bounding box center [954, 49] width 11 height 11
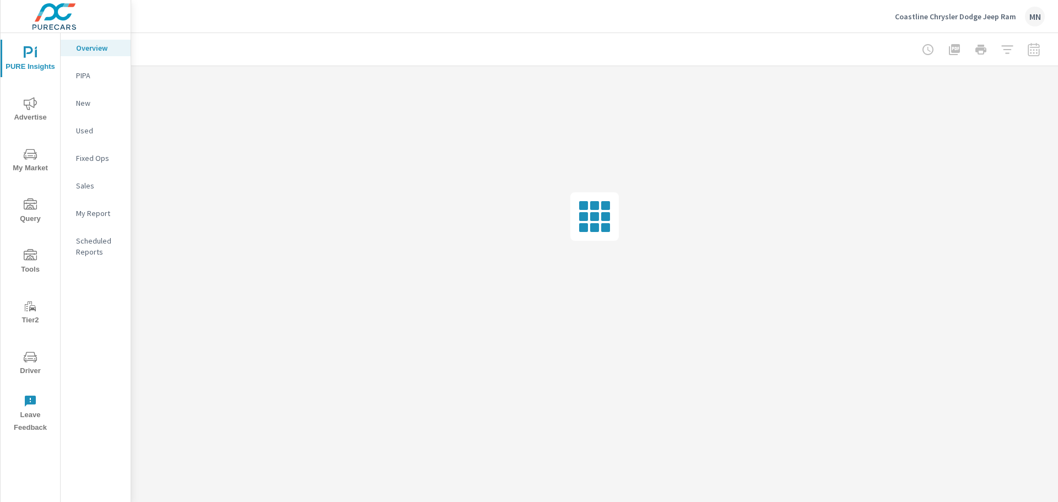
click at [28, 104] on icon "nav menu" at bounding box center [30, 103] width 13 height 13
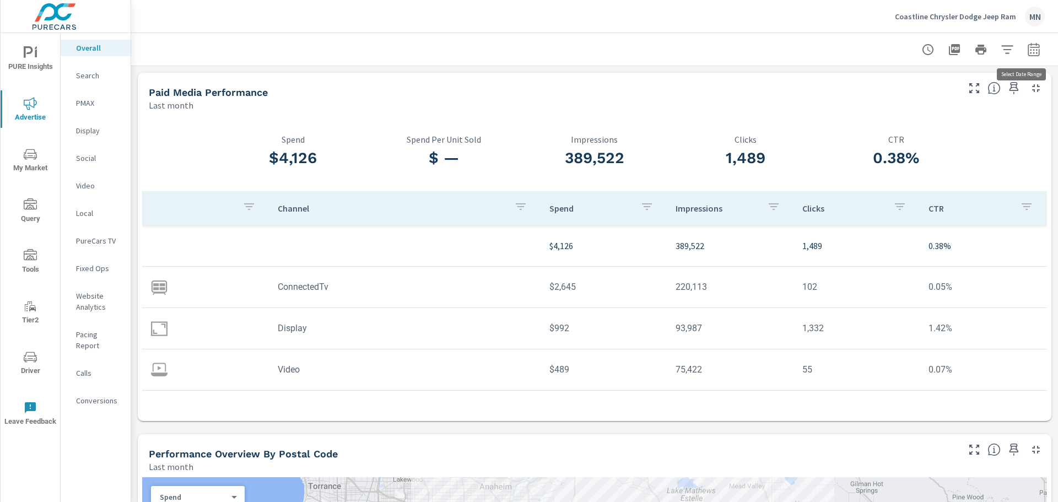
click at [1030, 49] on icon "button" at bounding box center [1033, 51] width 7 height 4
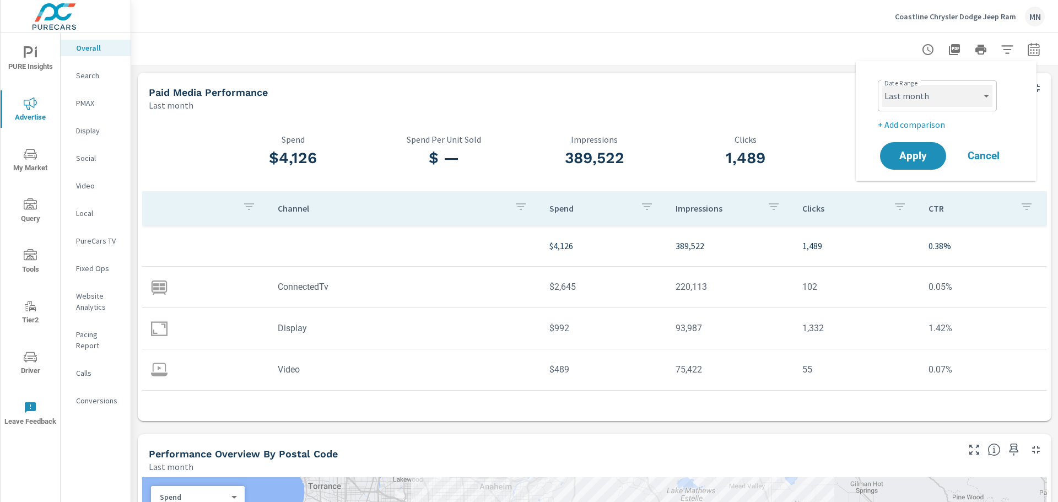
click at [959, 98] on select "Custom Yesterday Last week Last 7 days Last 14 days Last 30 days Last 45 days L…" at bounding box center [937, 96] width 110 height 22
click at [882, 85] on select "Custom Yesterday Last week Last 7 days Last 14 days Last 30 days Last 45 days L…" at bounding box center [937, 96] width 110 height 22
select select "custom"
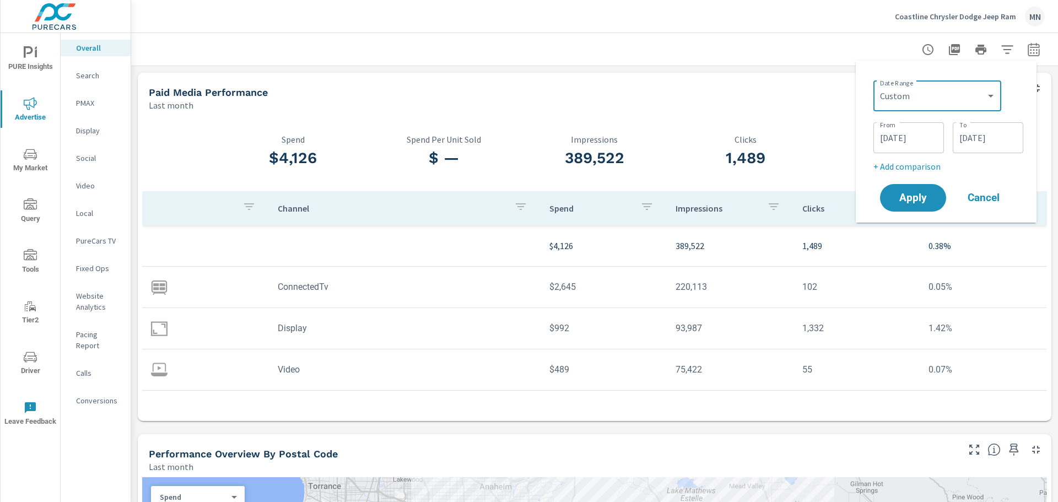
click at [909, 137] on input "08/01/2025" at bounding box center [909, 138] width 62 height 22
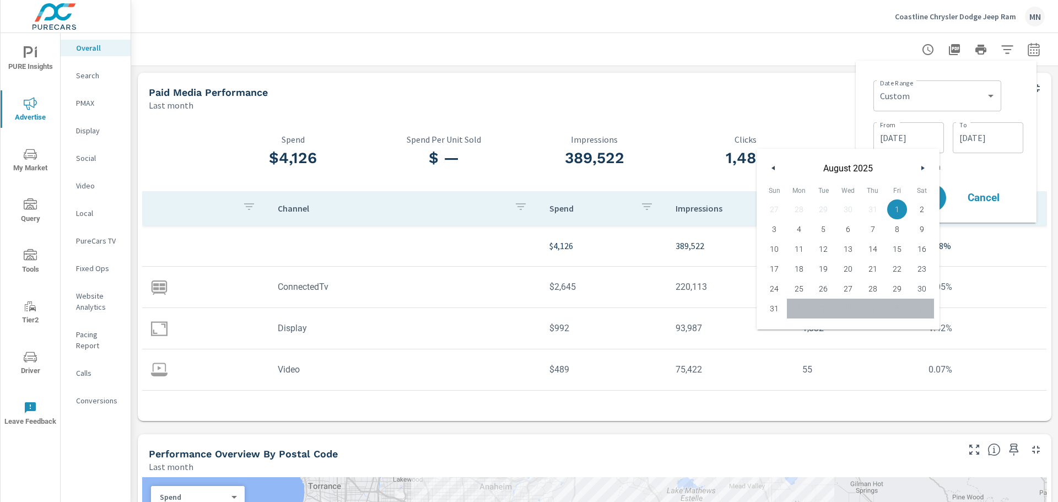
click at [771, 167] on icon "button" at bounding box center [772, 168] width 6 height 4
click at [823, 206] on span "1" at bounding box center [823, 209] width 25 height 14
type input "07/01/2025"
click at [867, 100] on div "Date Range Custom Yesterday Last week Last 7 days Last 14 days Last 30 days Las…" at bounding box center [945, 141] width 163 height 144
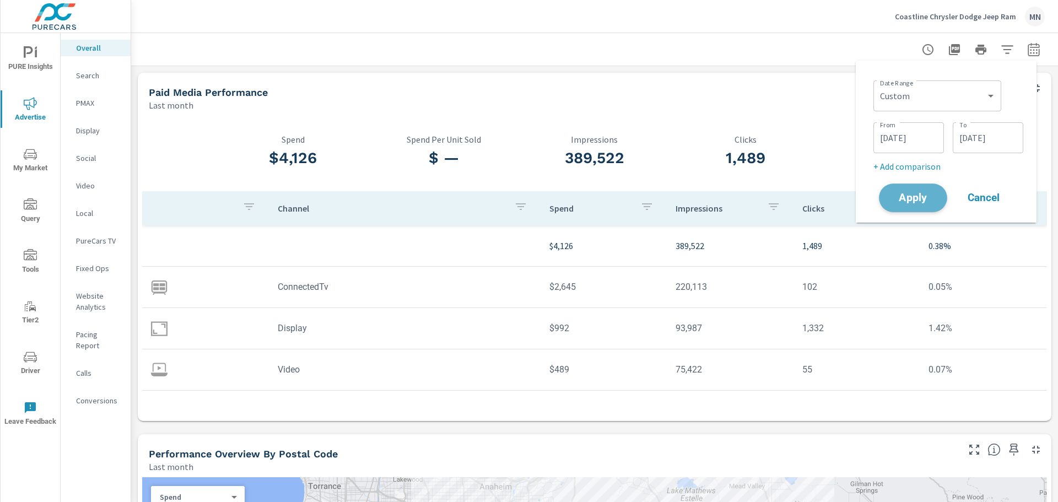
click at [915, 203] on span "Apply" at bounding box center [912, 198] width 45 height 10
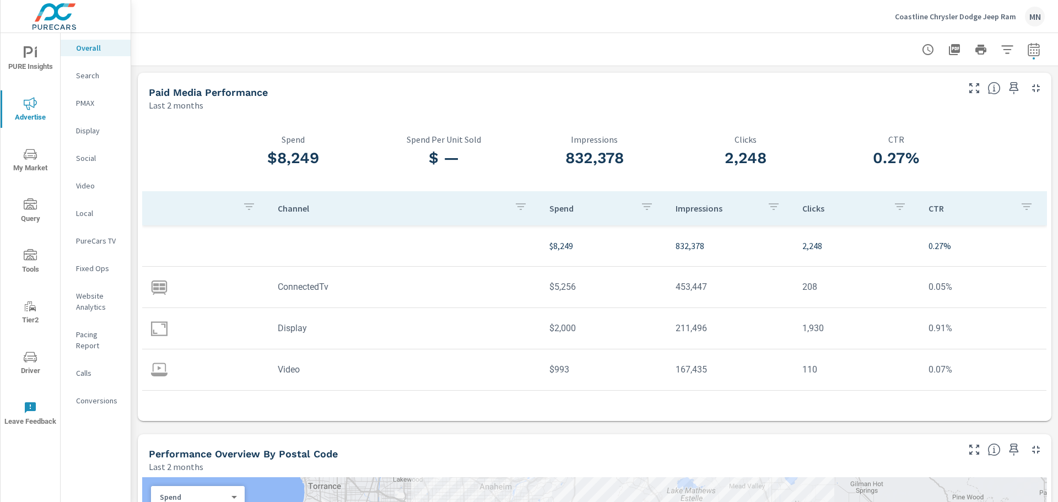
click at [89, 68] on div "Search" at bounding box center [96, 75] width 70 height 17
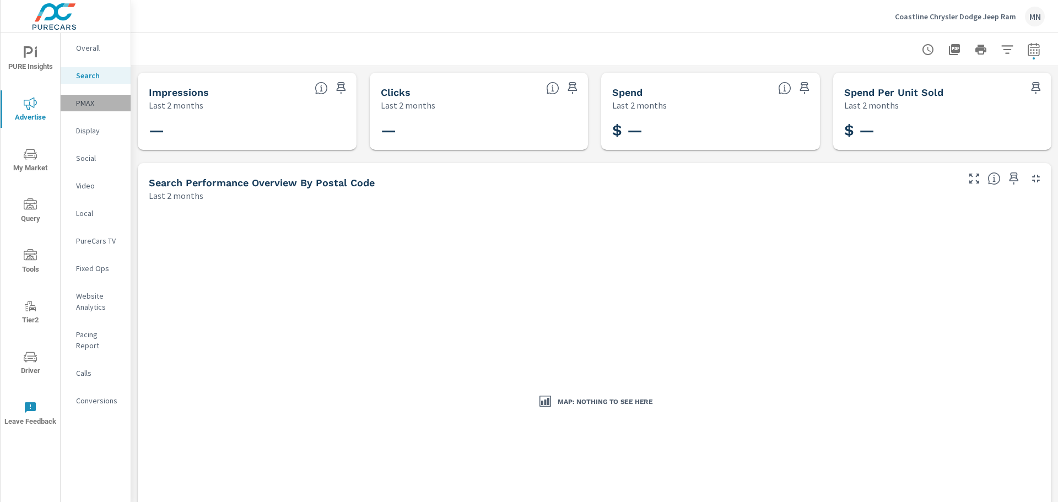
click at [83, 102] on p "PMAX" at bounding box center [99, 103] width 46 height 11
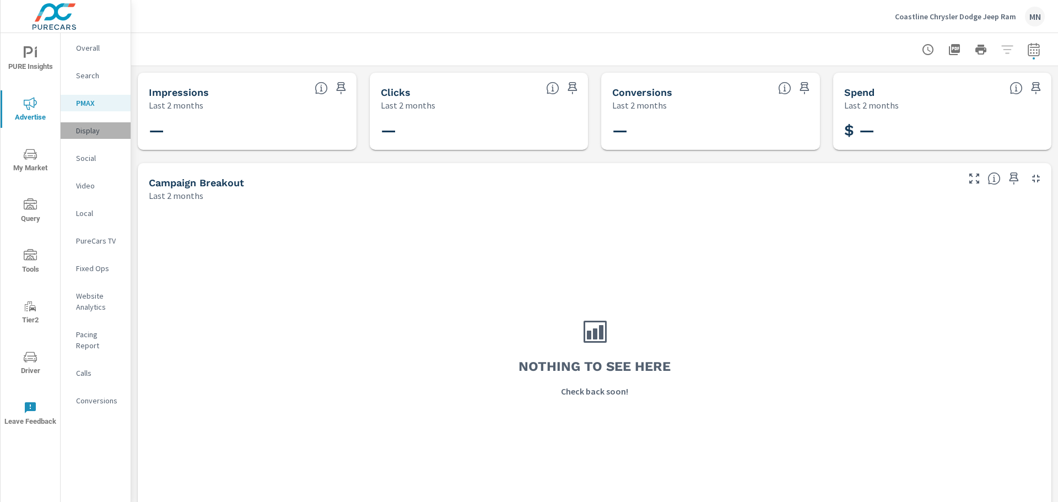
click at [79, 128] on p "Display" at bounding box center [99, 130] width 46 height 11
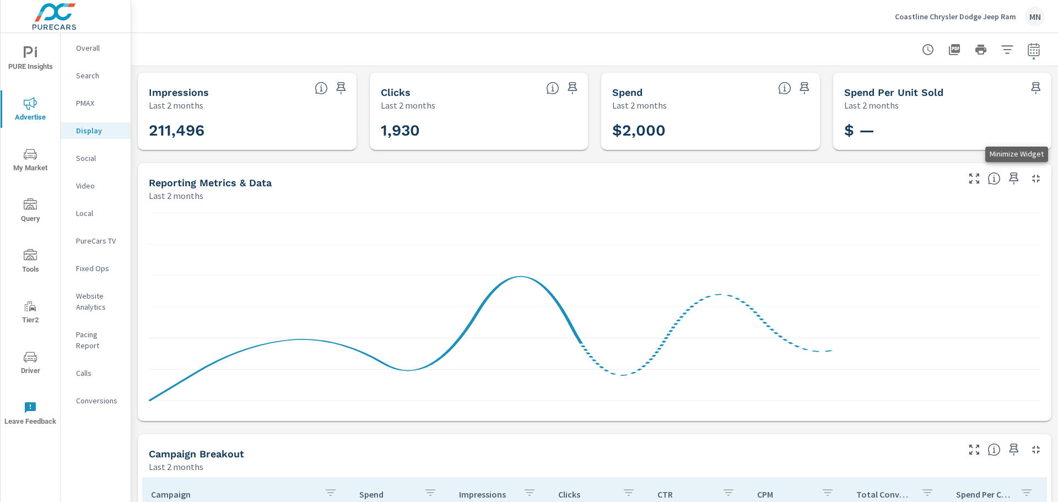
click at [1029, 178] on icon "button" at bounding box center [1035, 178] width 13 height 13
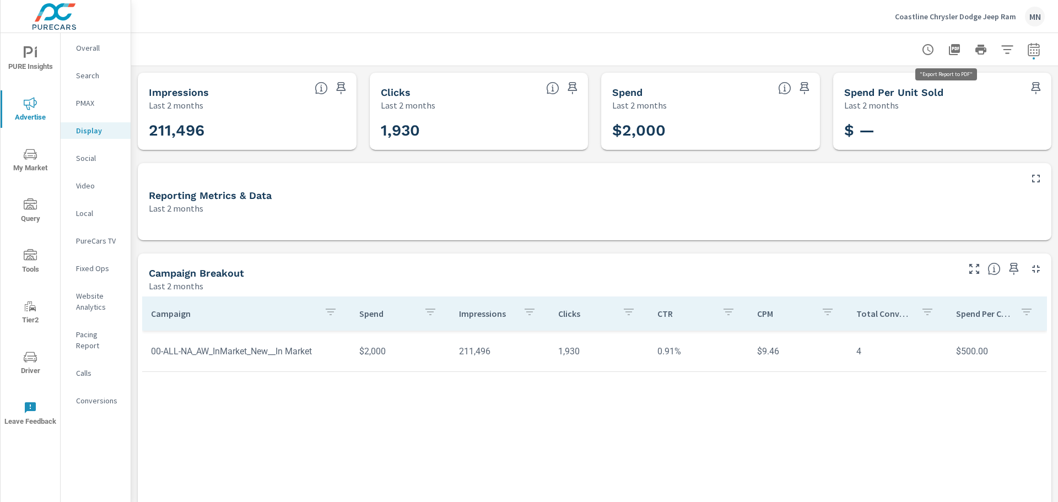
click at [948, 47] on icon "button" at bounding box center [954, 49] width 13 height 13
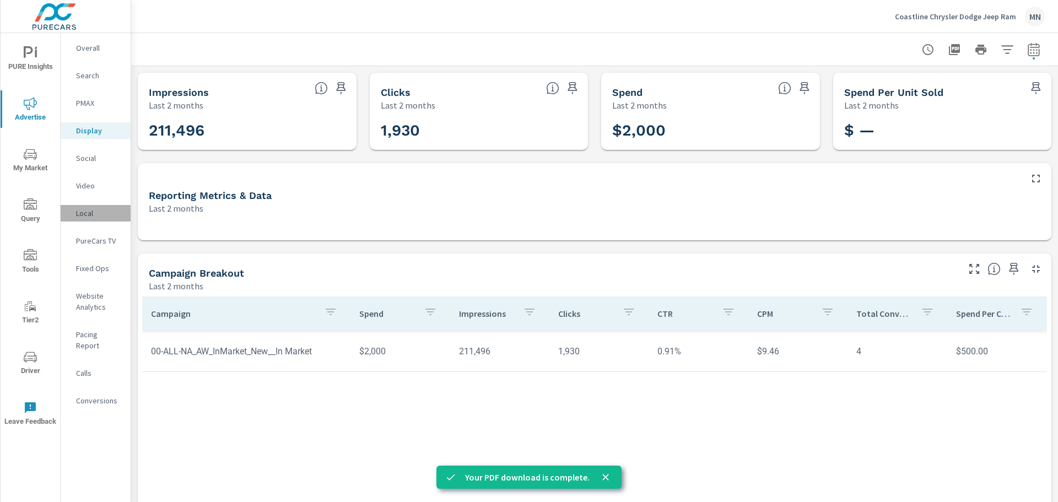
click at [77, 212] on p "Local" at bounding box center [99, 213] width 46 height 11
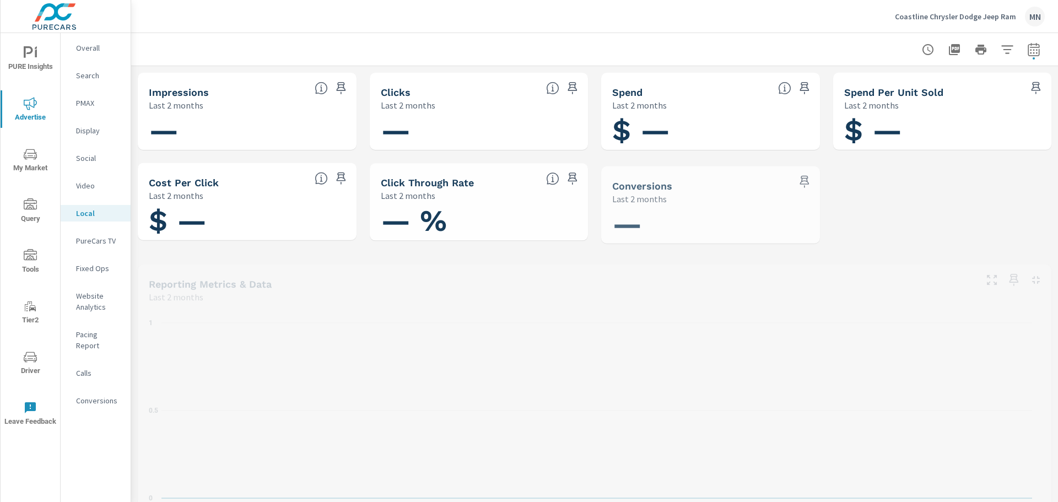
click at [90, 244] on p "PureCars TV" at bounding box center [99, 240] width 46 height 11
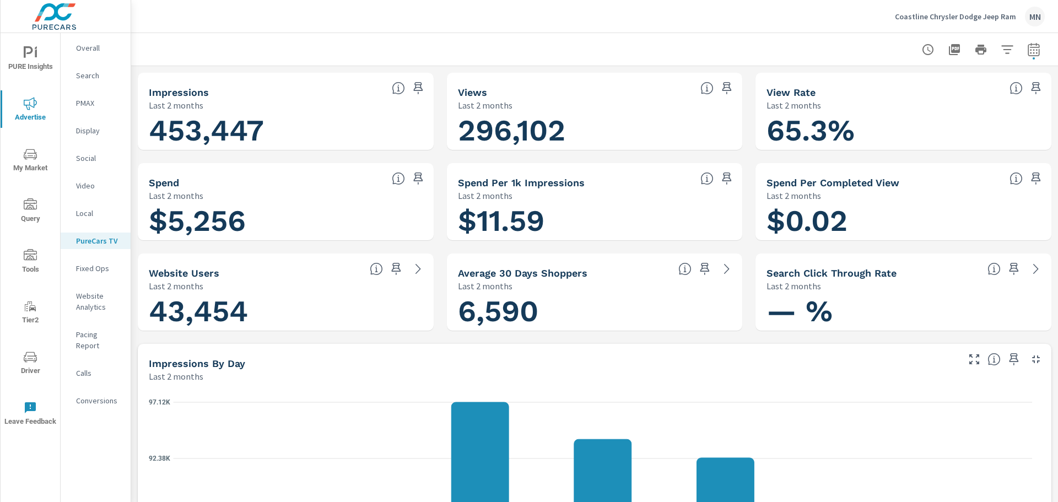
click at [1029, 359] on icon "button" at bounding box center [1035, 359] width 13 height 13
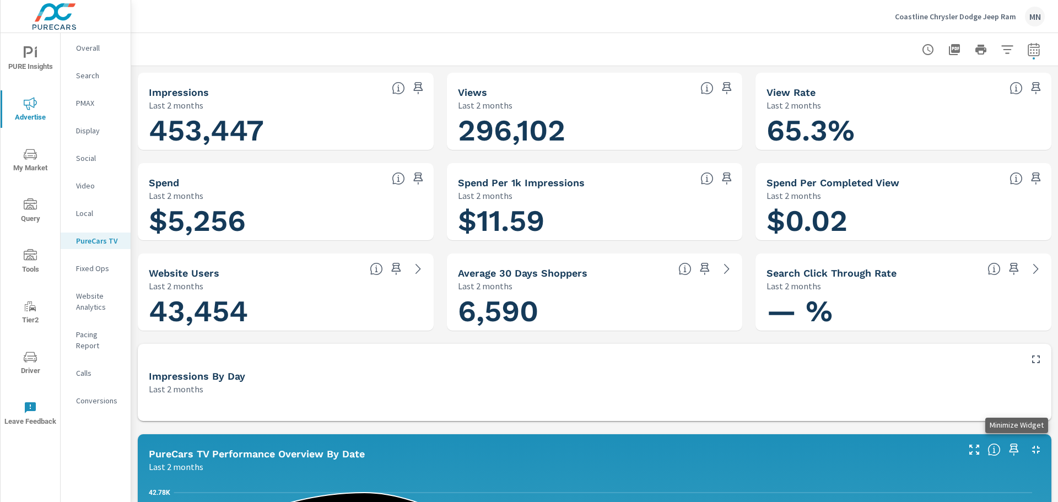
click at [1029, 454] on icon "button" at bounding box center [1035, 449] width 13 height 13
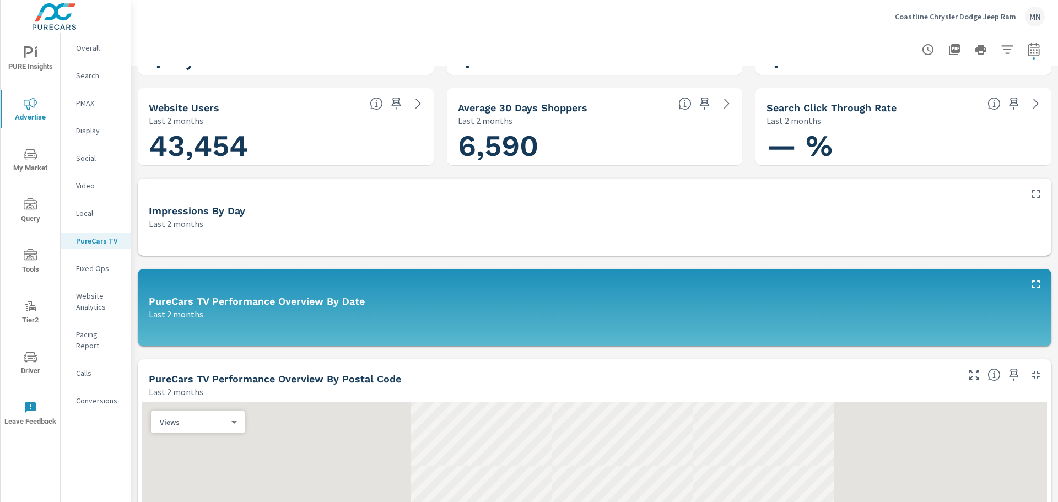
scroll to position [220, 0]
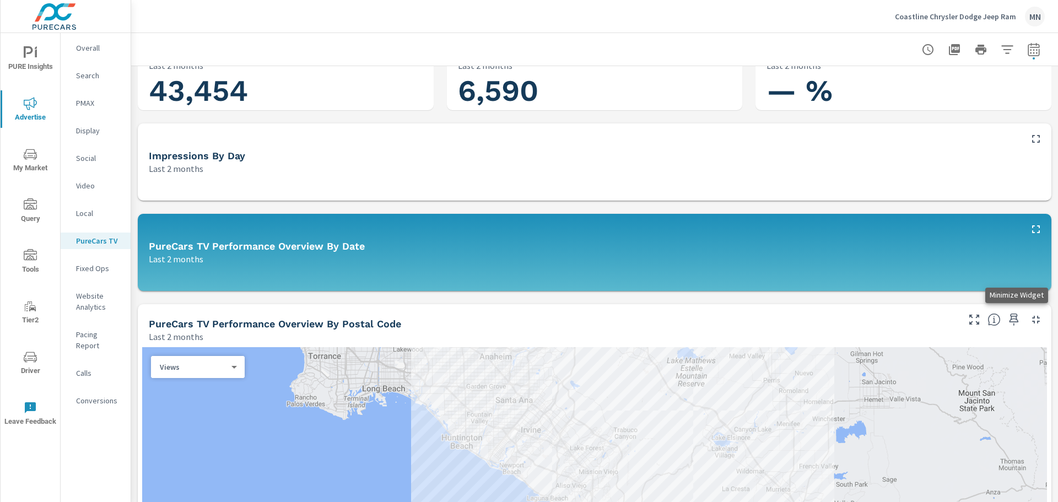
click at [1029, 323] on icon "button" at bounding box center [1035, 319] width 13 height 13
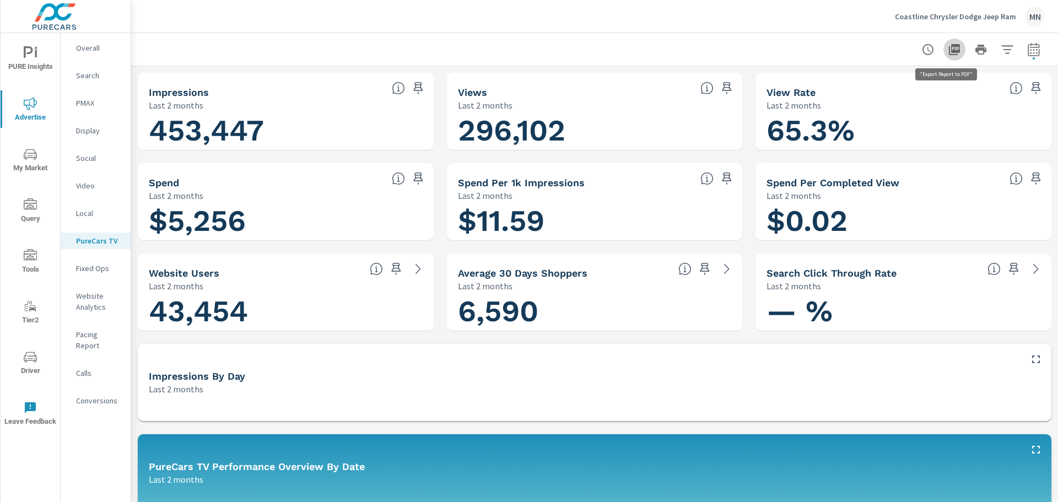
click at [949, 50] on icon "button" at bounding box center [954, 49] width 11 height 11
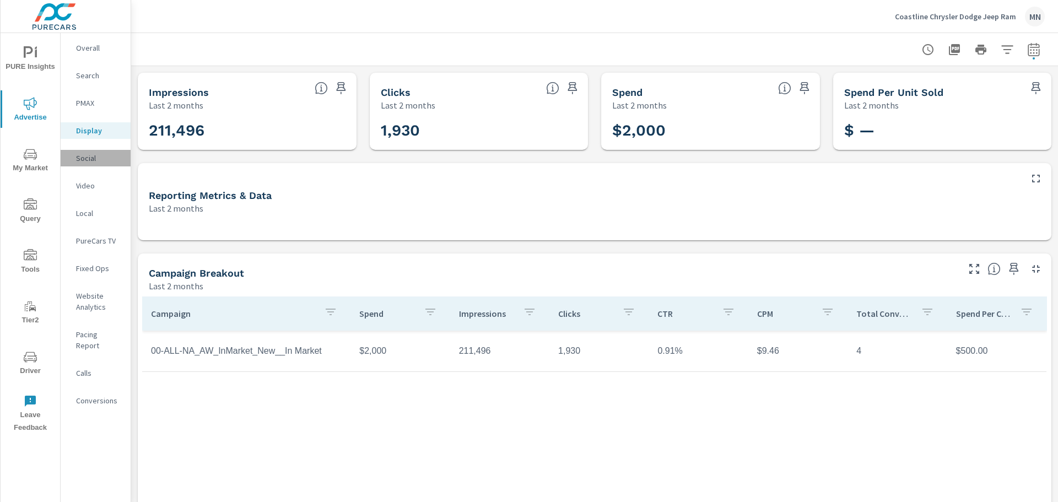
click at [84, 161] on p "Social" at bounding box center [99, 158] width 46 height 11
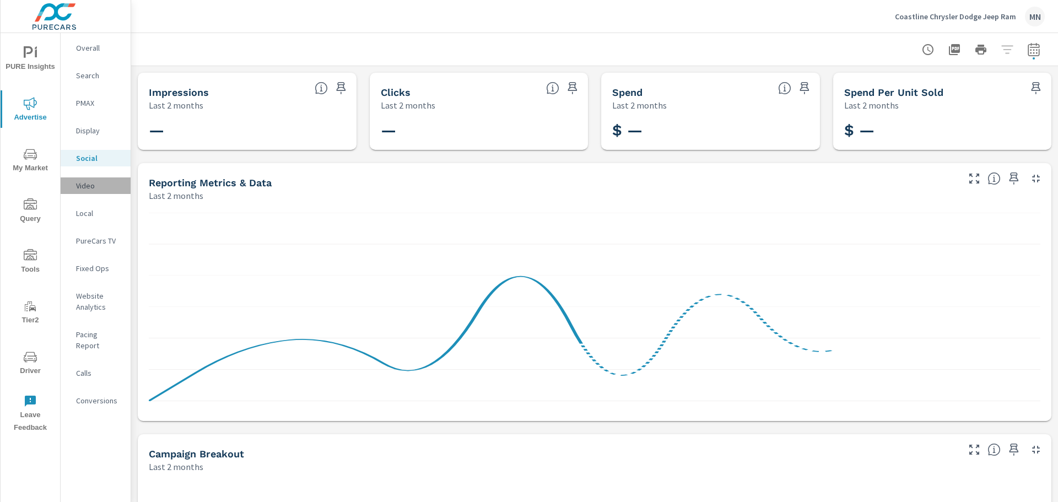
click at [85, 186] on p "Video" at bounding box center [99, 185] width 46 height 11
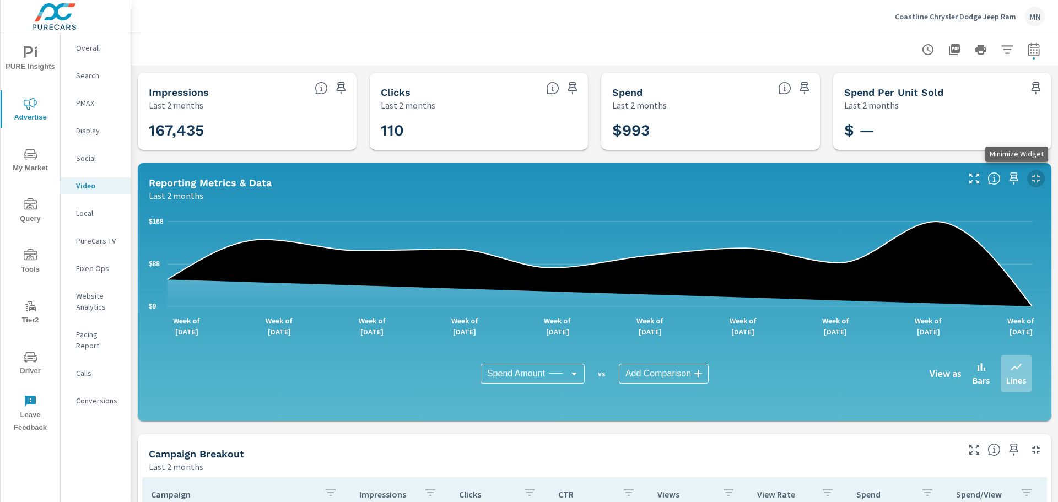
click at [1029, 173] on icon "button" at bounding box center [1035, 178] width 13 height 13
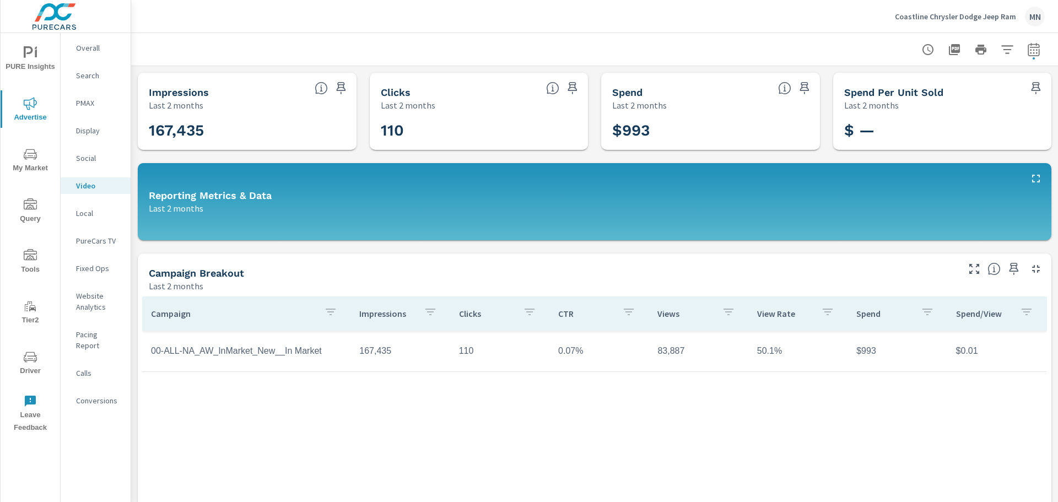
click at [725, 39] on div at bounding box center [594, 49] width 900 height 33
click at [948, 43] on icon "button" at bounding box center [954, 49] width 13 height 13
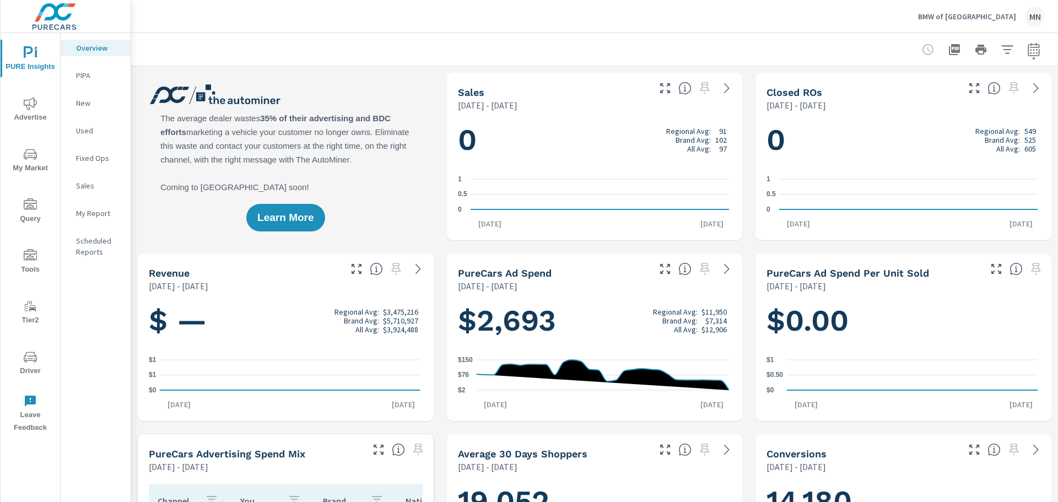
click at [27, 113] on span "Advertise" at bounding box center [30, 110] width 53 height 27
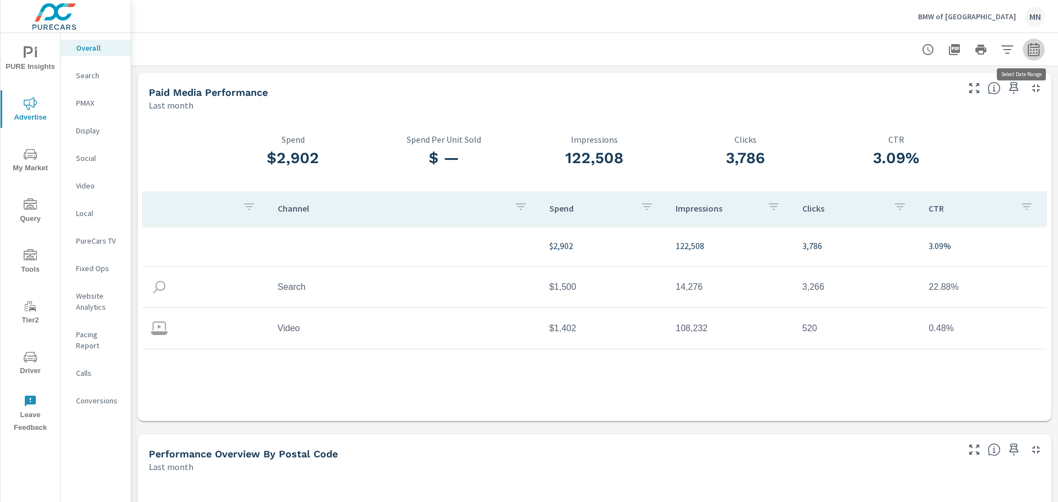
click at [1027, 53] on icon "button" at bounding box center [1033, 49] width 13 height 13
select select "Last month"
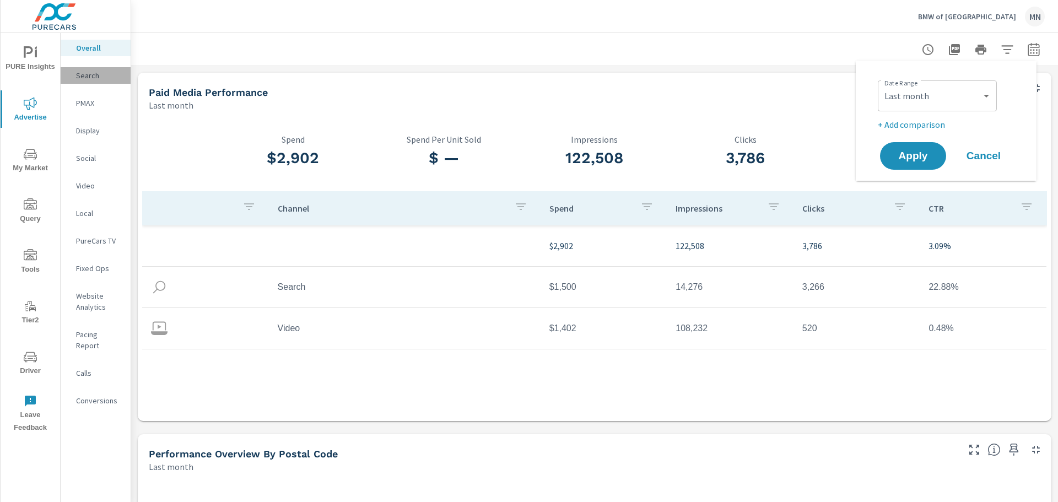
click at [88, 77] on p "Search" at bounding box center [99, 75] width 46 height 11
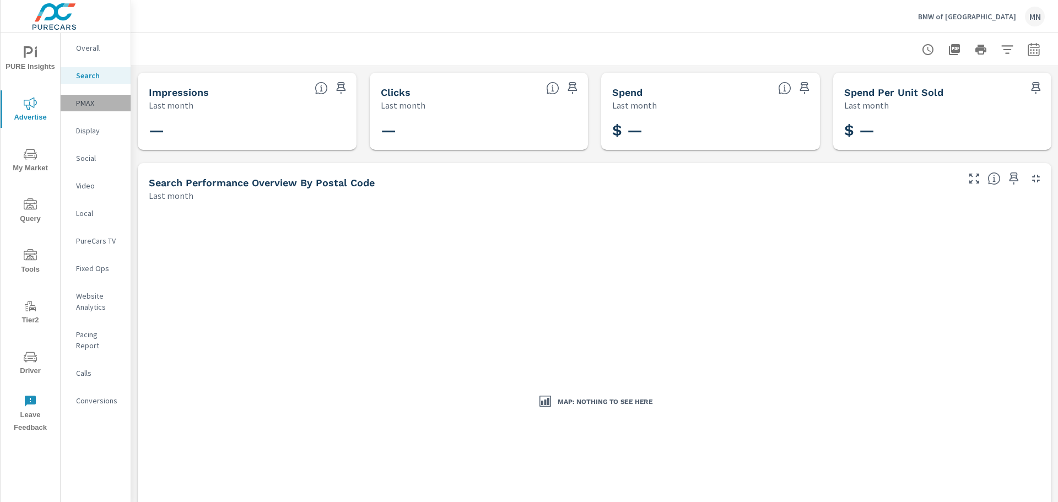
click at [65, 102] on div "PMAX" at bounding box center [96, 103] width 70 height 17
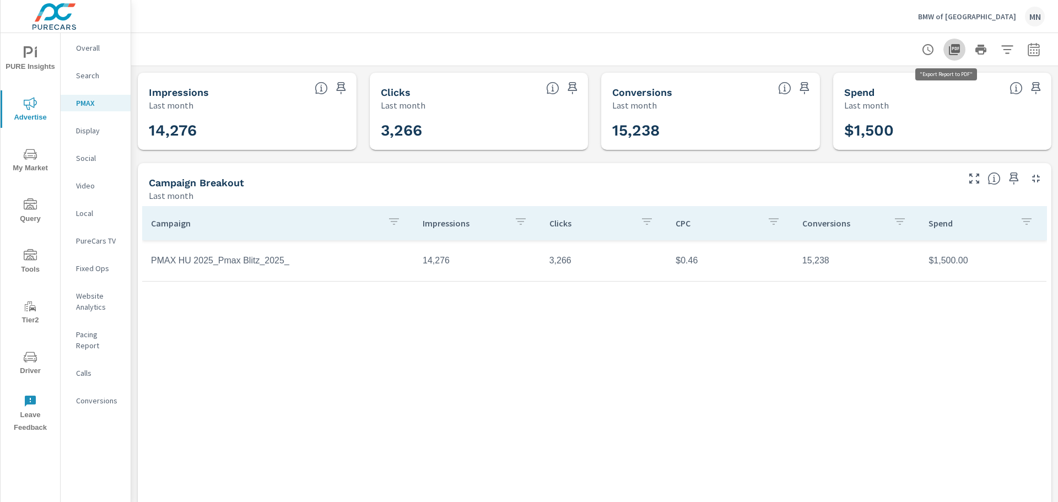
click at [952, 46] on icon "button" at bounding box center [954, 49] width 13 height 13
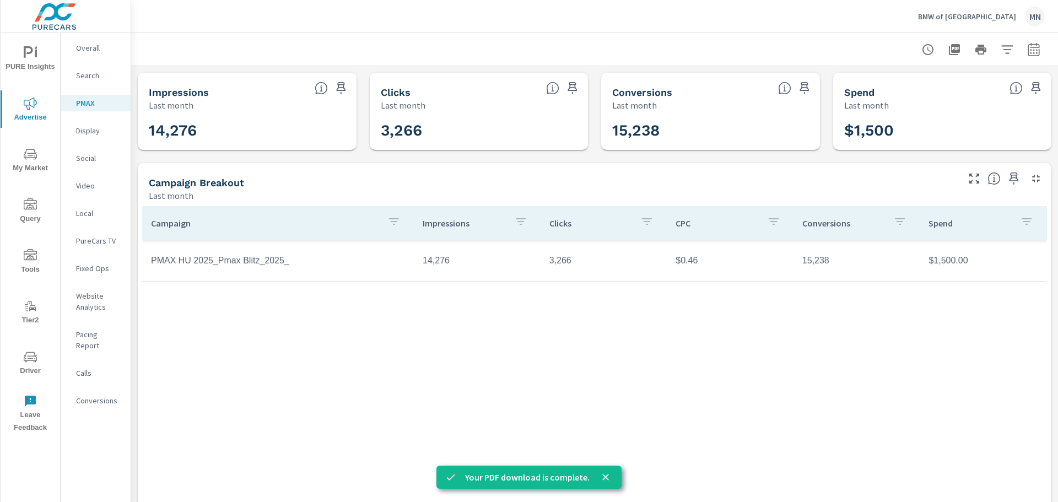
click at [87, 185] on p "Video" at bounding box center [99, 185] width 46 height 11
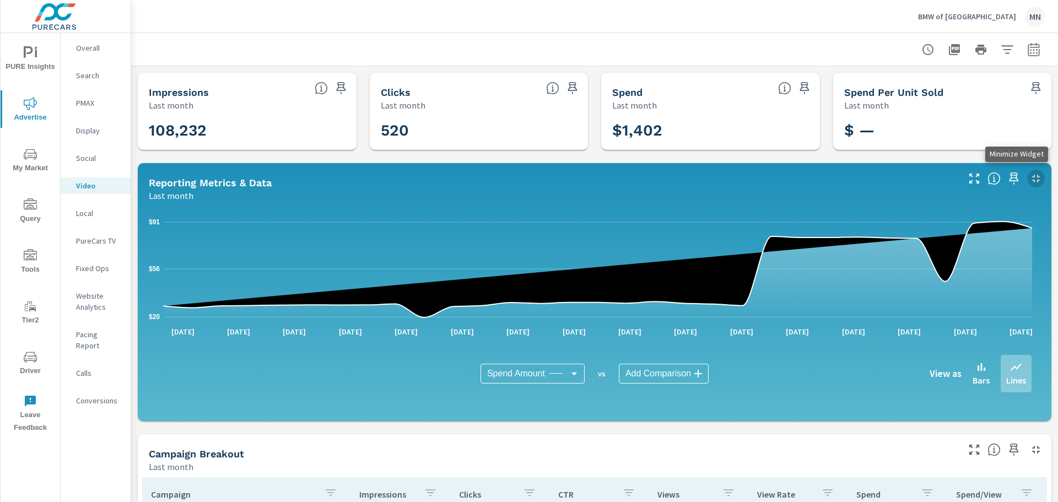
click at [1029, 175] on icon "button" at bounding box center [1035, 178] width 13 height 13
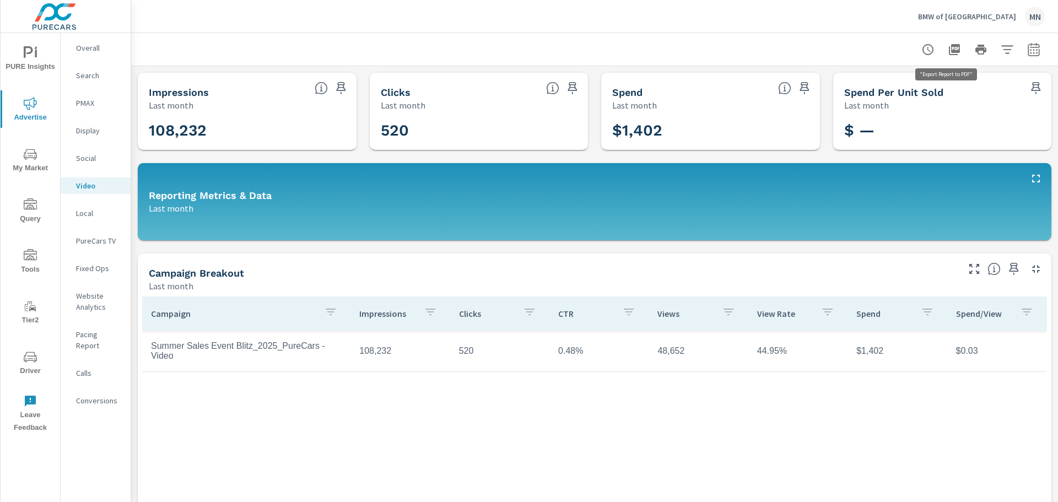
click at [949, 49] on icon "button" at bounding box center [954, 49] width 11 height 11
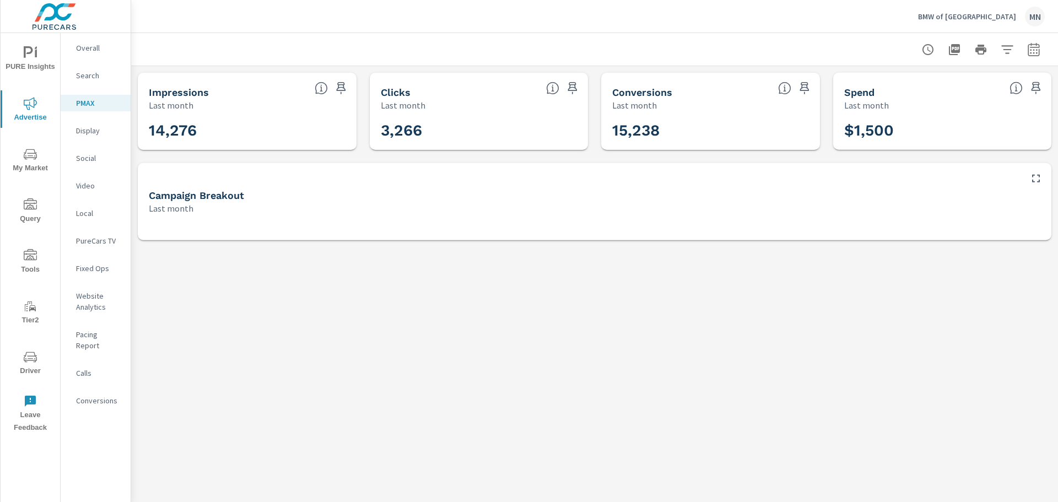
click at [96, 131] on p "Display" at bounding box center [99, 130] width 46 height 11
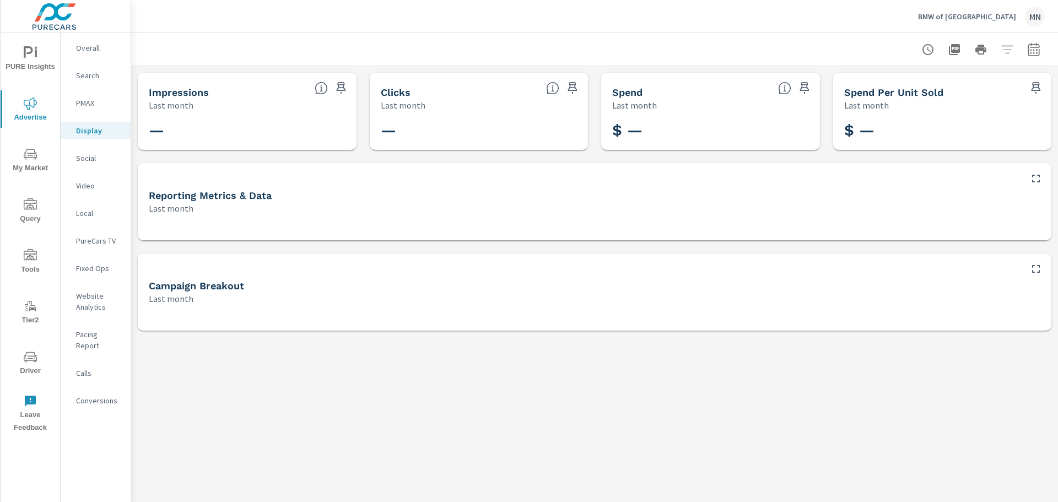
click at [89, 159] on p "Social" at bounding box center [99, 158] width 46 height 11
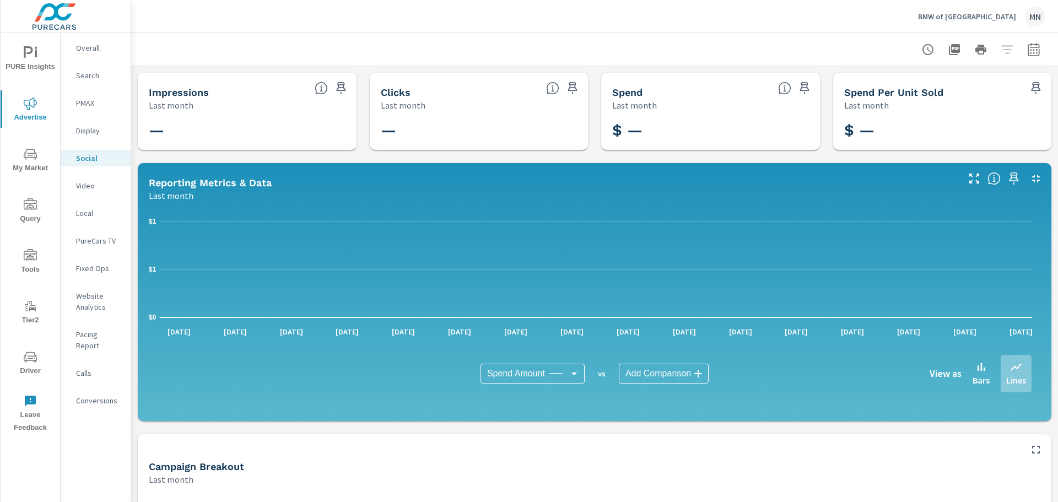
click at [80, 217] on p "Local" at bounding box center [99, 213] width 46 height 11
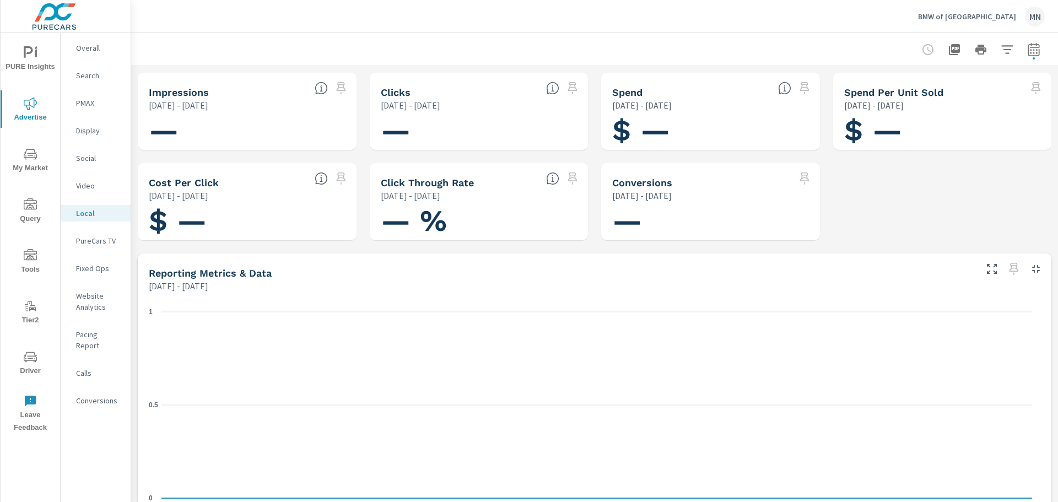
click at [101, 239] on p "PureCars TV" at bounding box center [99, 240] width 46 height 11
